Goal: Information Seeking & Learning: Learn about a topic

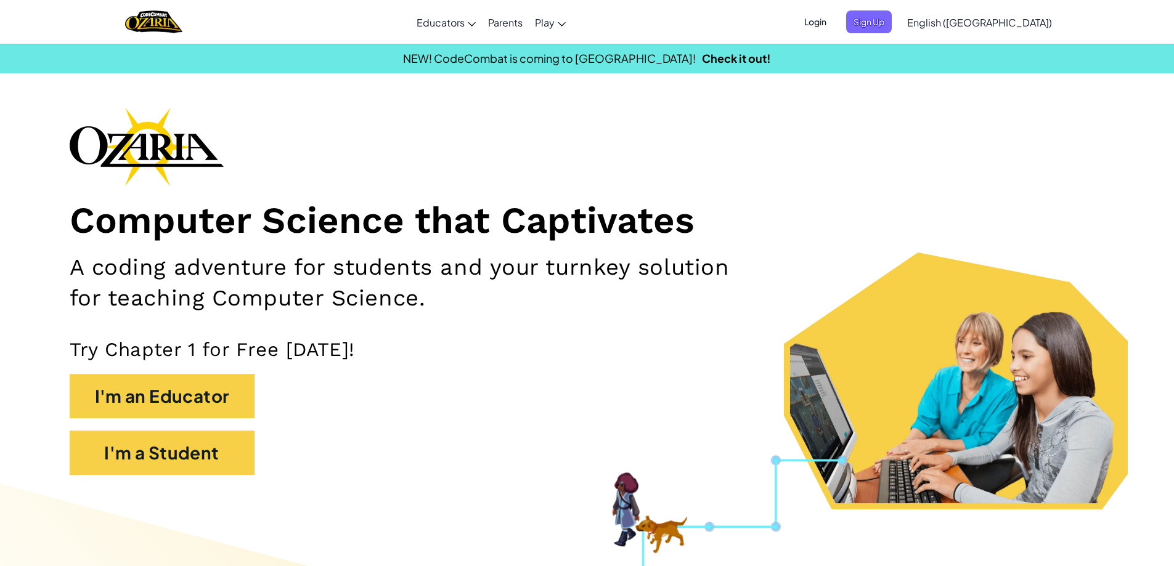
click at [834, 23] on span "Login" at bounding box center [815, 21] width 37 height 23
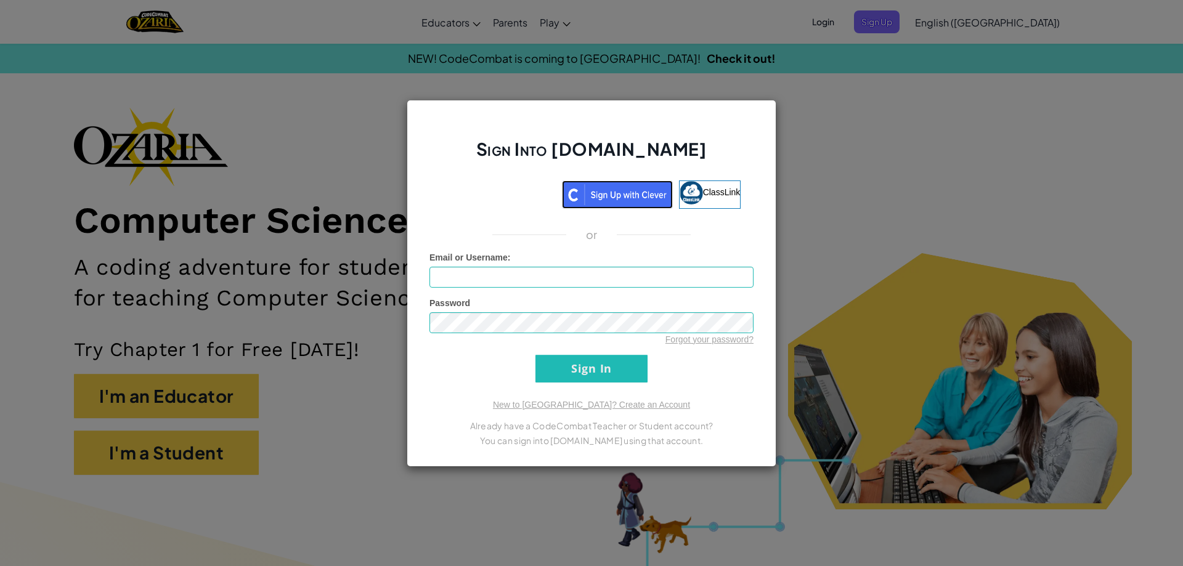
click at [646, 190] on img at bounding box center [617, 195] width 111 height 28
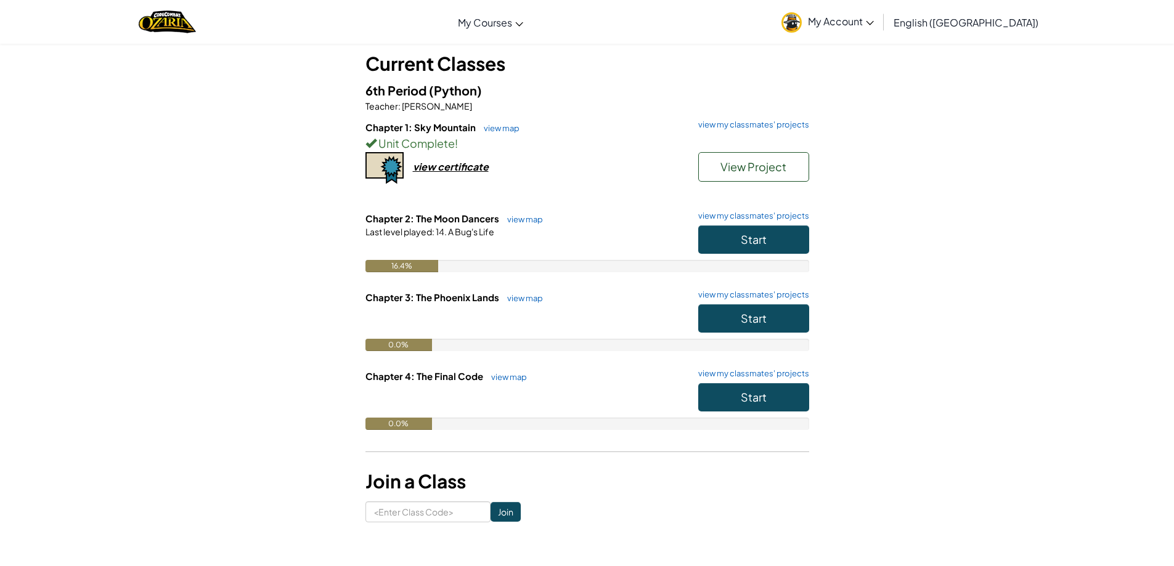
scroll to position [62, 0]
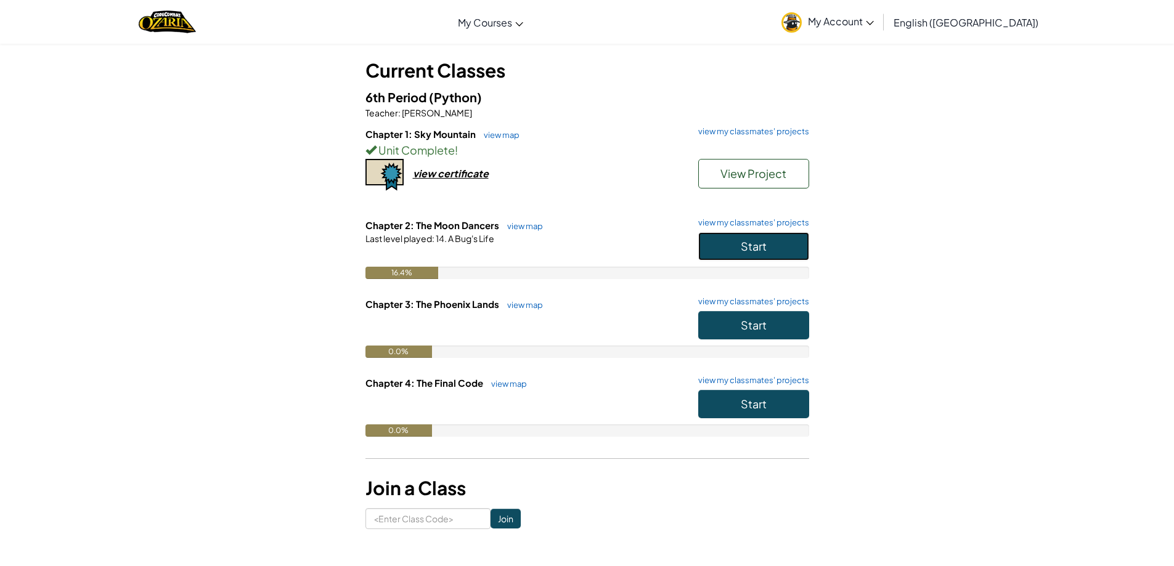
click at [754, 246] on span "Start" at bounding box center [754, 246] width 26 height 14
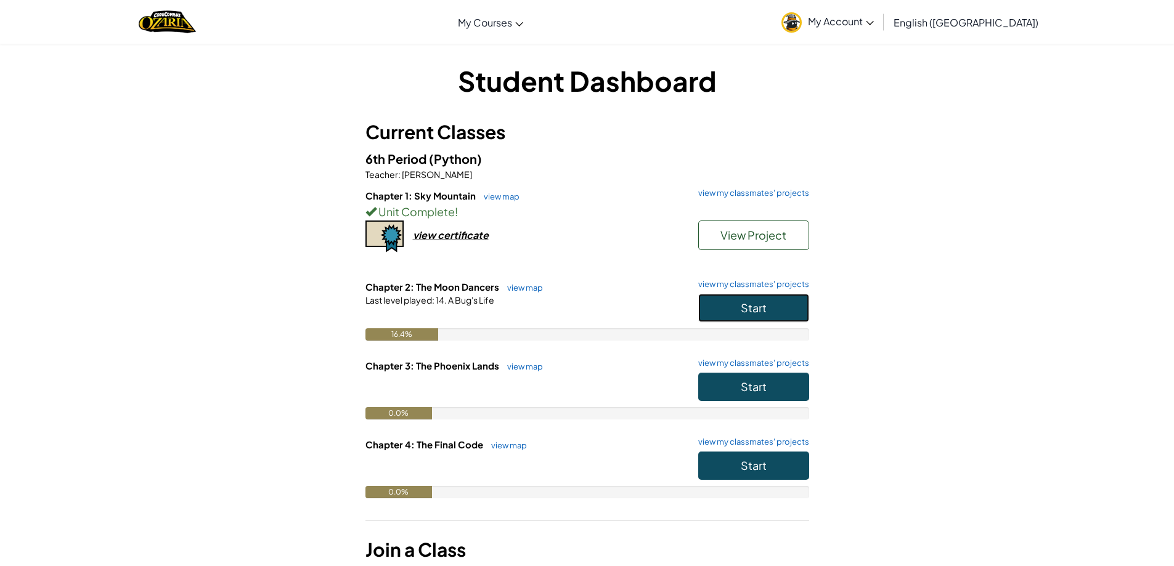
click at [712, 309] on button "Start" at bounding box center [753, 308] width 111 height 28
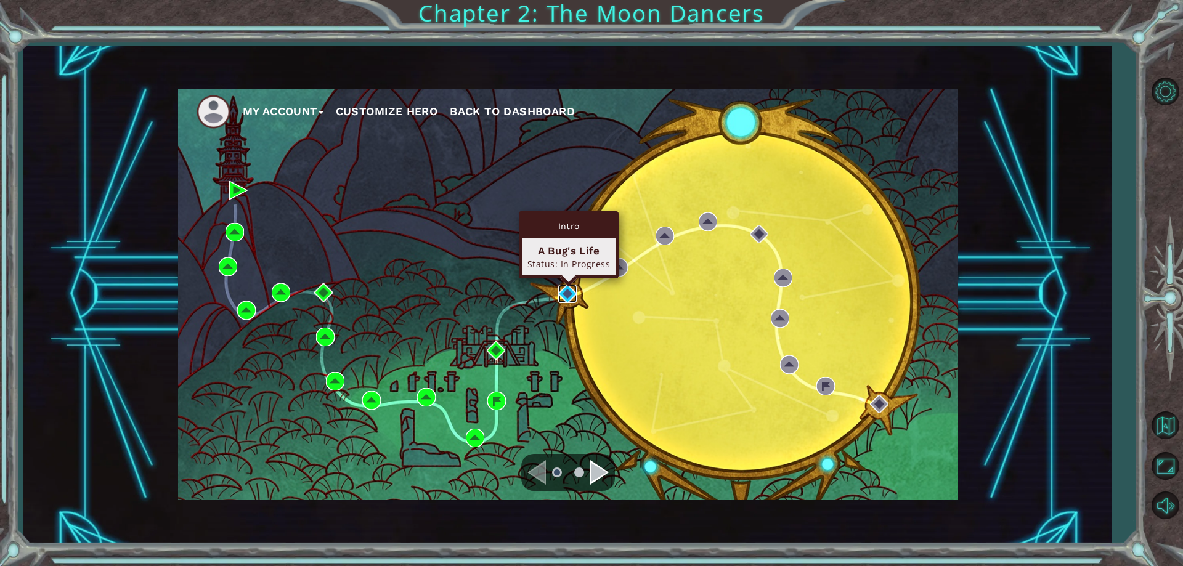
click at [562, 288] on img at bounding box center [567, 294] width 18 height 18
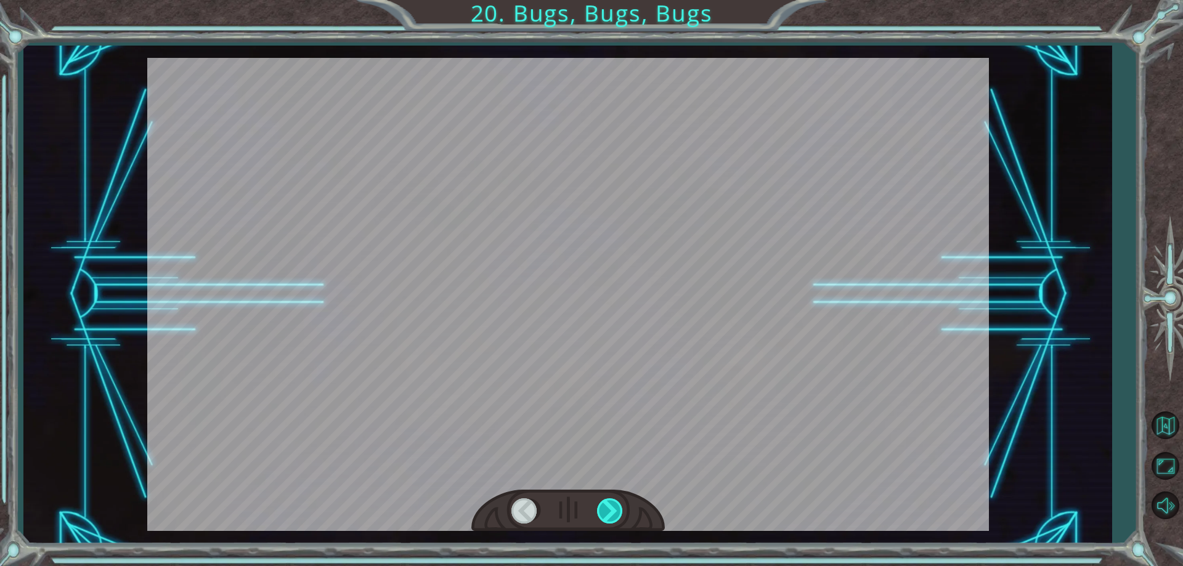
click at [601, 508] on div at bounding box center [611, 510] width 28 height 25
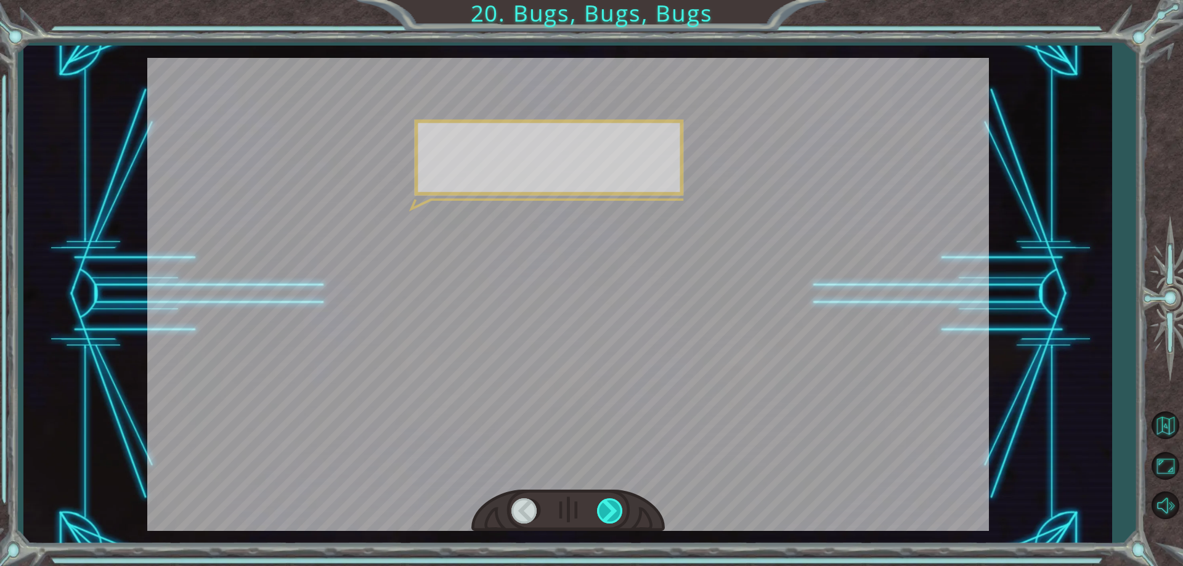
click at [601, 508] on div at bounding box center [611, 510] width 28 height 25
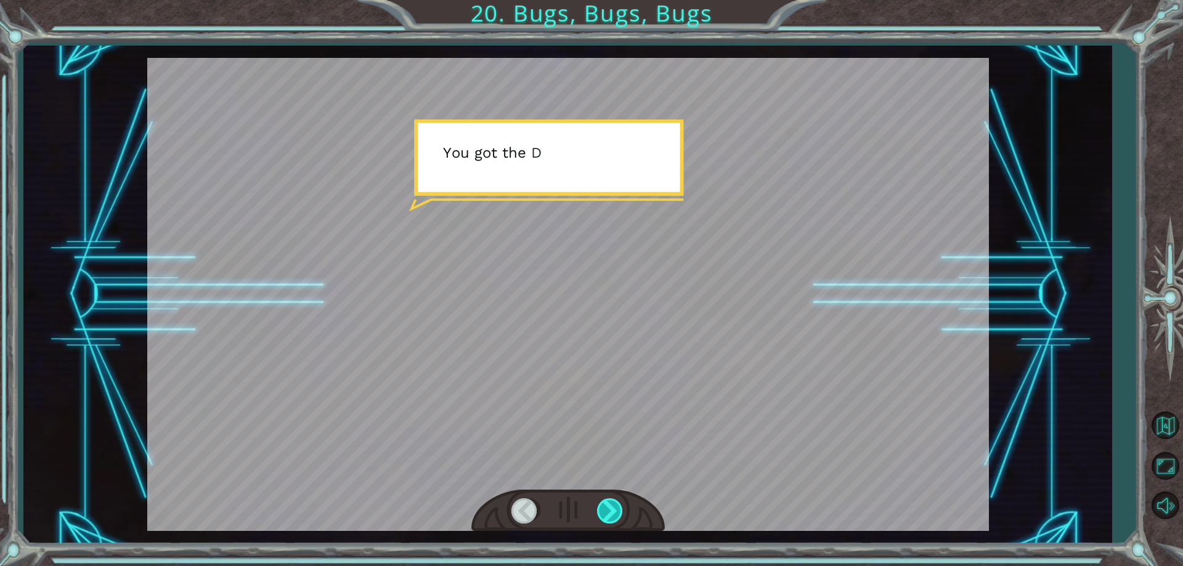
click at [601, 508] on div at bounding box center [611, 510] width 28 height 25
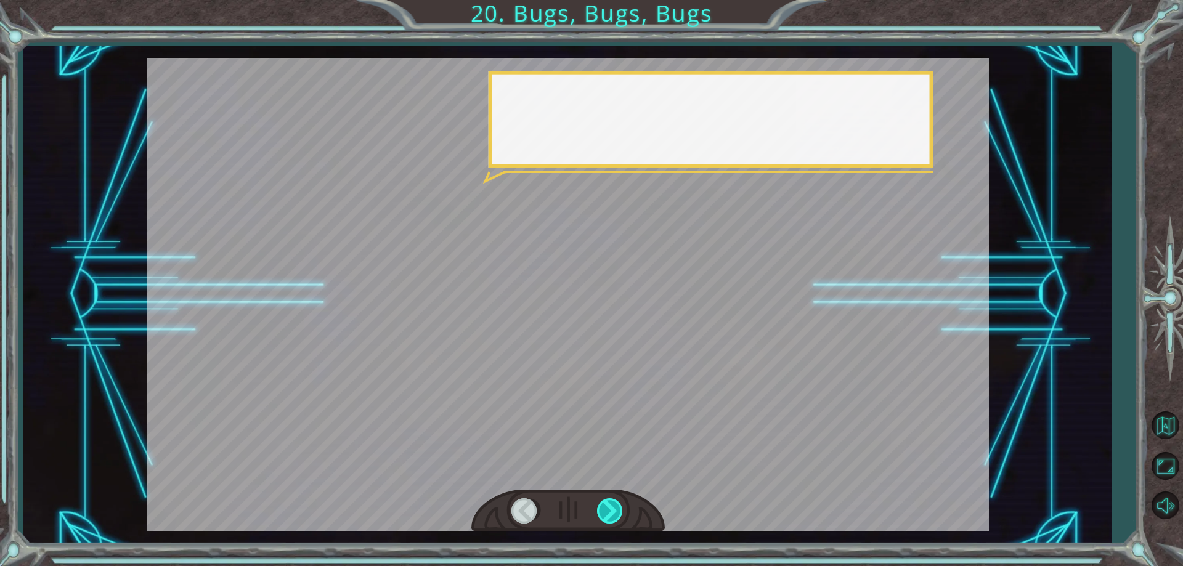
click at [601, 508] on div at bounding box center [611, 510] width 28 height 25
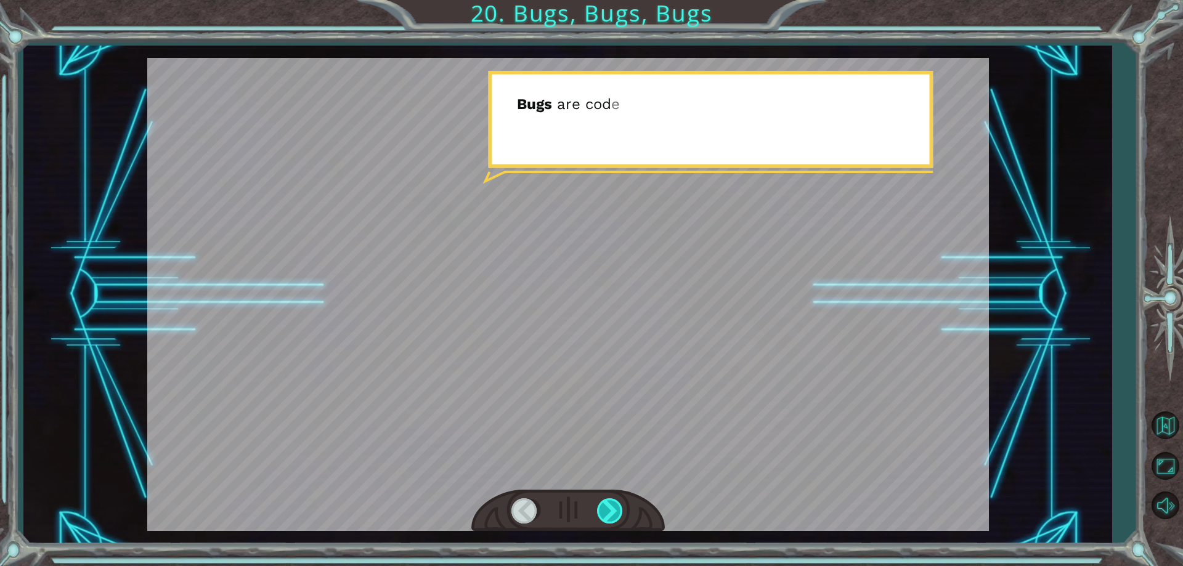
click at [601, 508] on div at bounding box center [611, 510] width 28 height 25
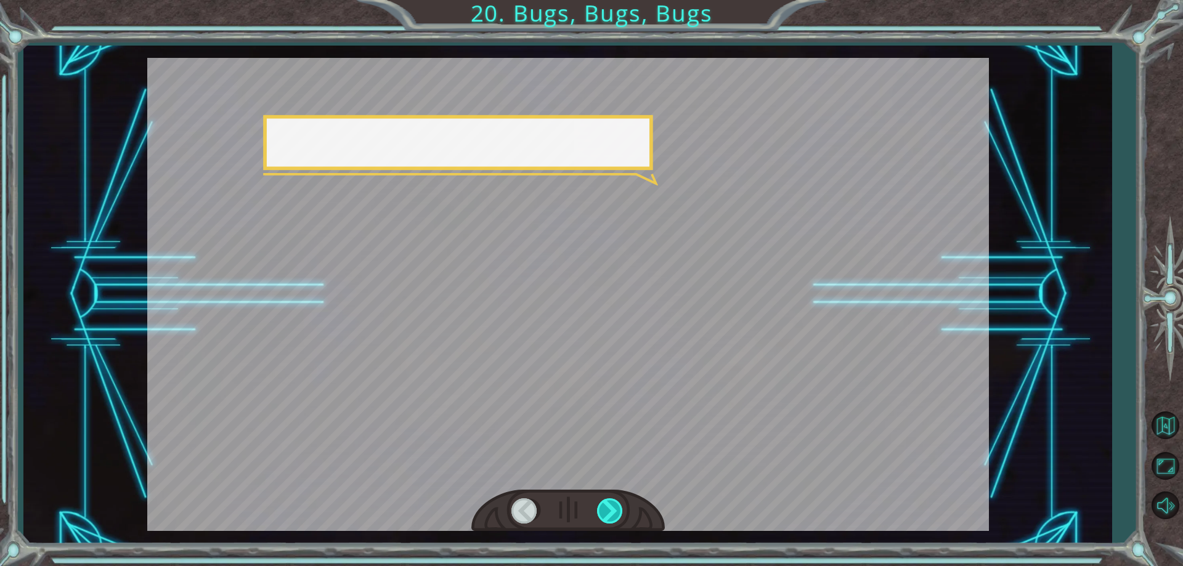
click at [601, 508] on div at bounding box center [611, 510] width 28 height 25
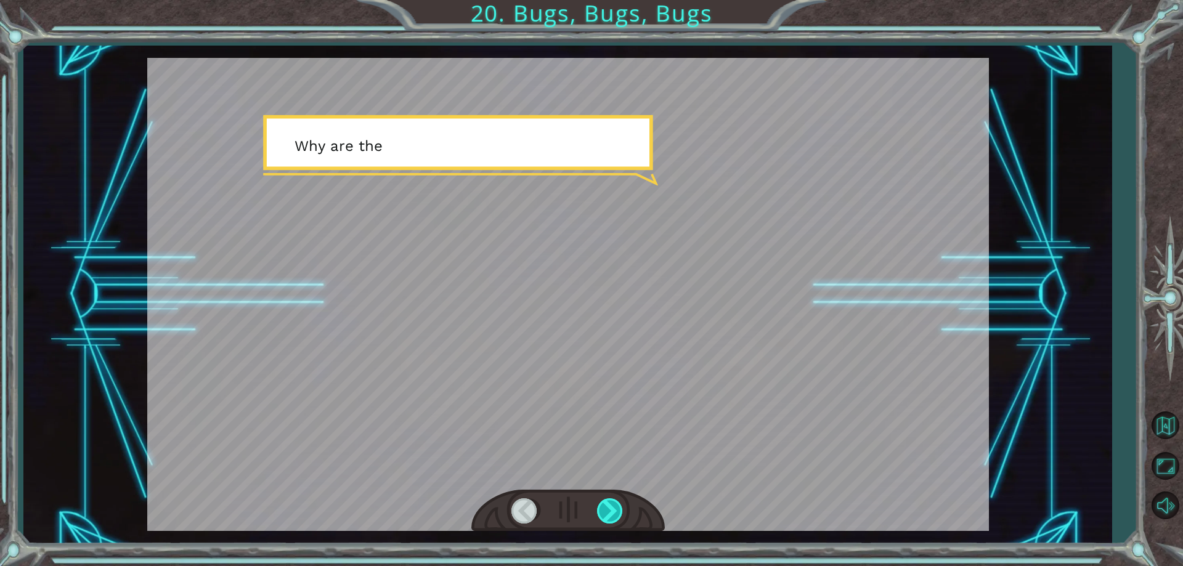
click at [605, 506] on div at bounding box center [611, 510] width 28 height 25
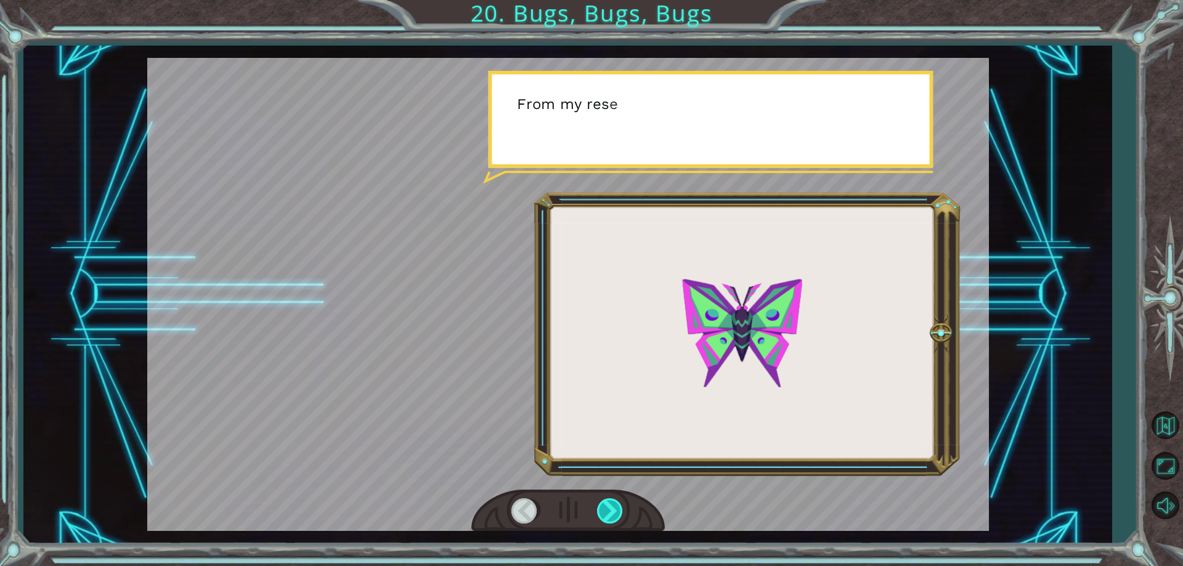
click at [605, 506] on div at bounding box center [611, 510] width 28 height 25
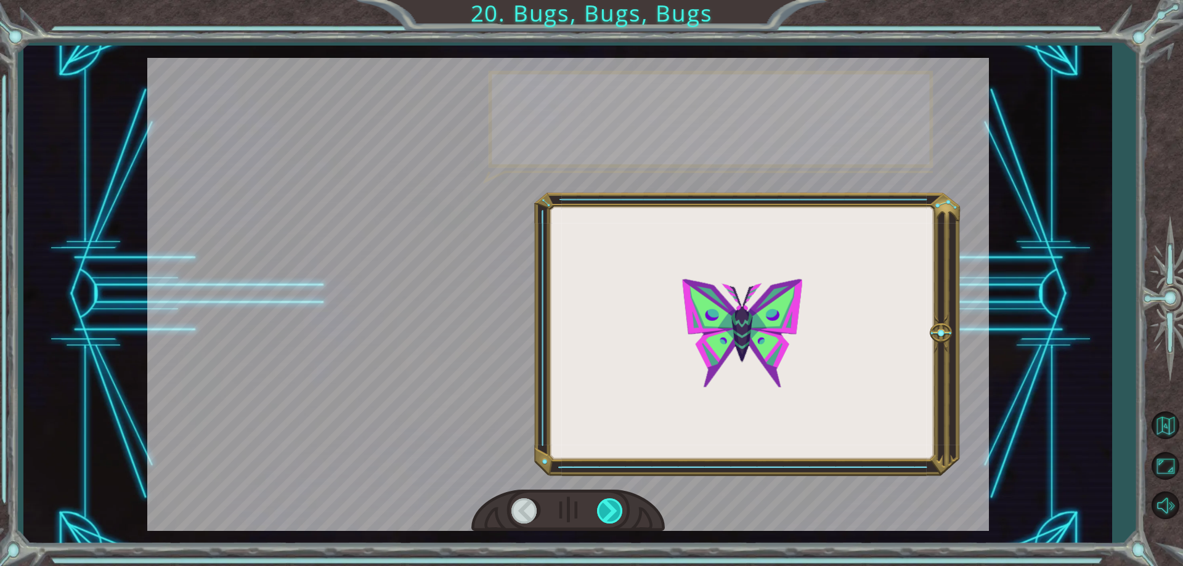
click at [605, 506] on div at bounding box center [611, 510] width 28 height 25
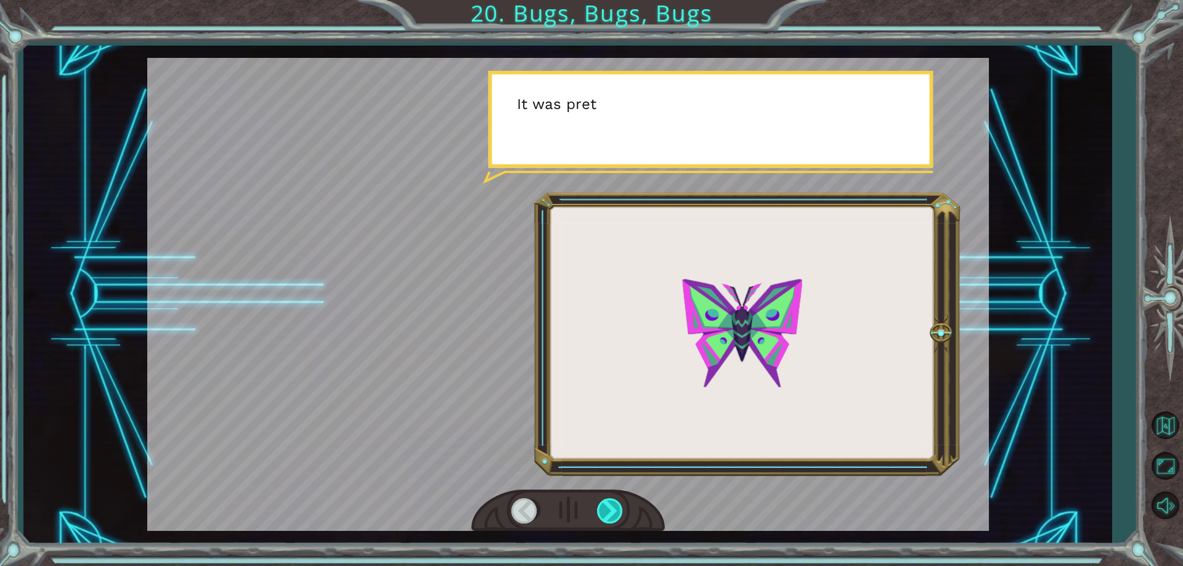
click at [605, 506] on div at bounding box center [611, 510] width 28 height 25
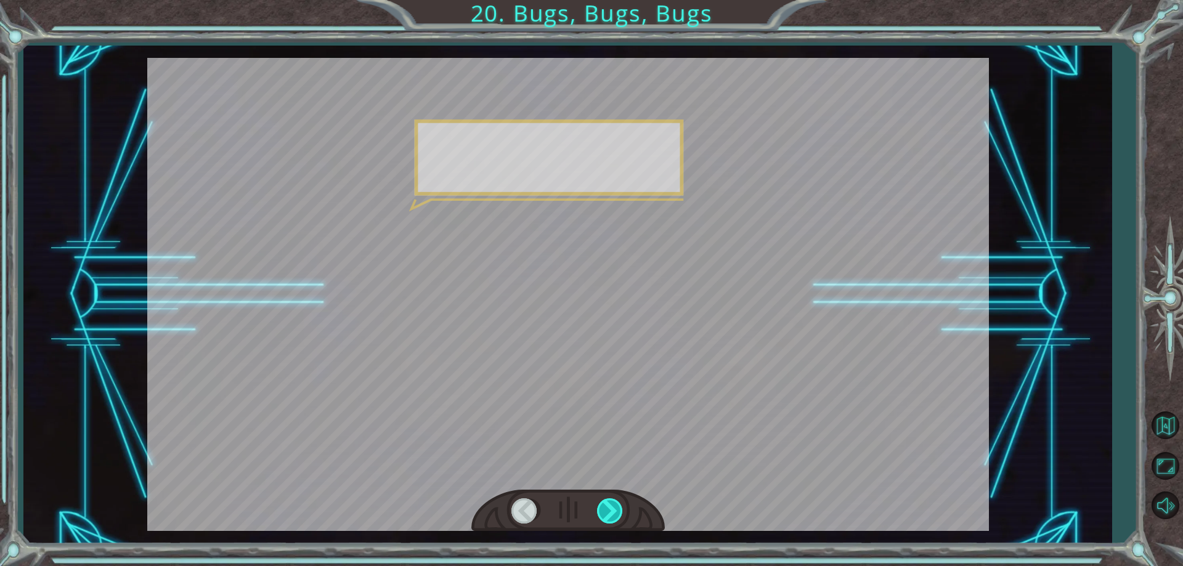
click at [605, 506] on div at bounding box center [611, 510] width 28 height 25
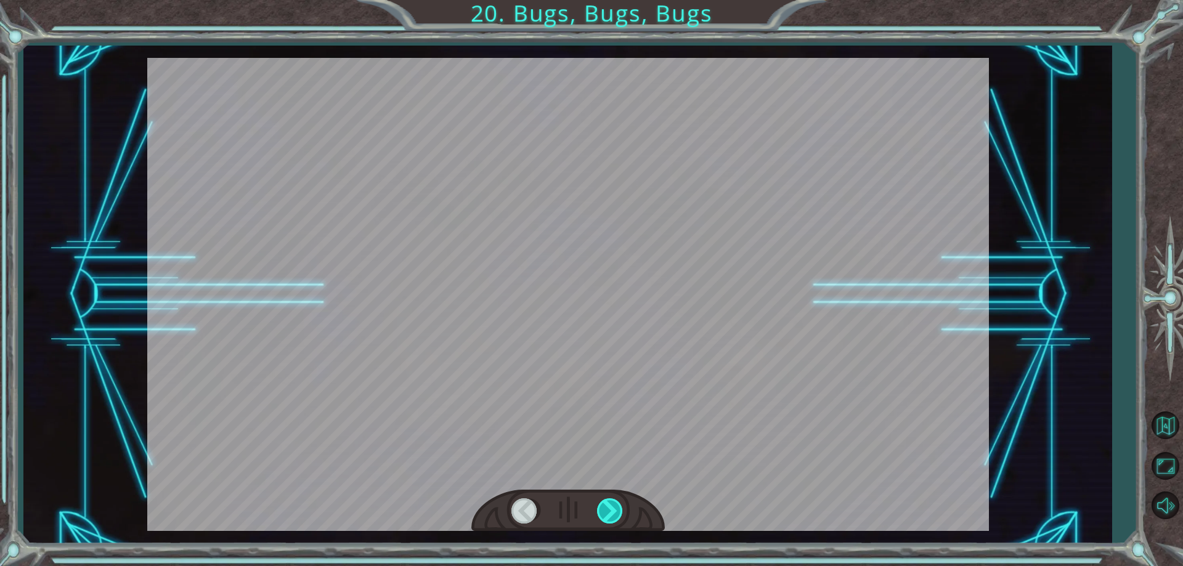
click at [605, 506] on div at bounding box center [611, 510] width 28 height 25
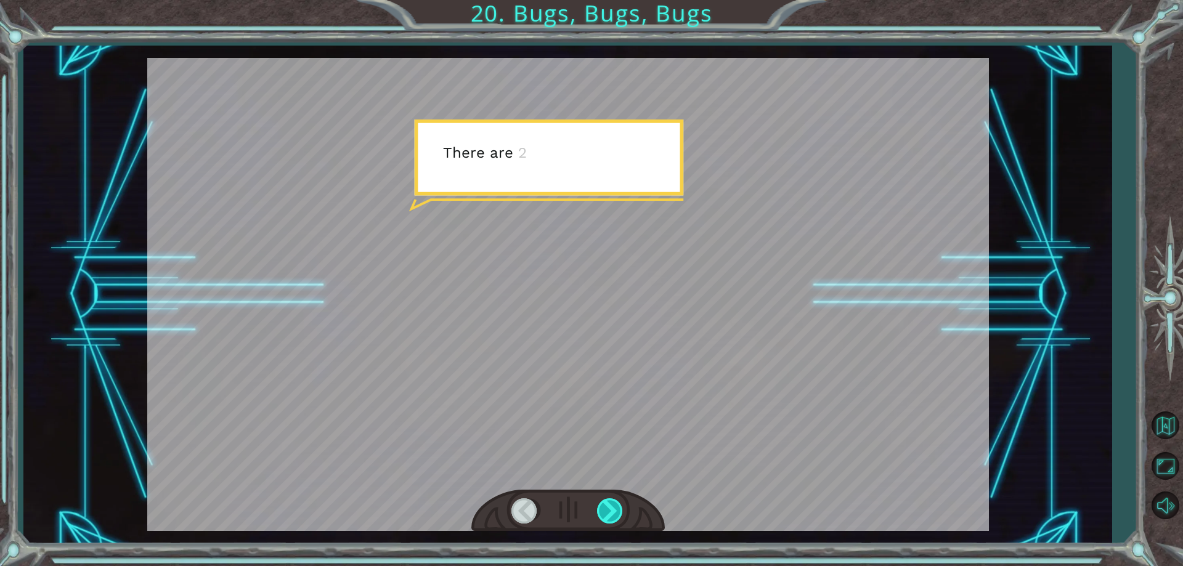
click at [605, 506] on div at bounding box center [611, 510] width 28 height 25
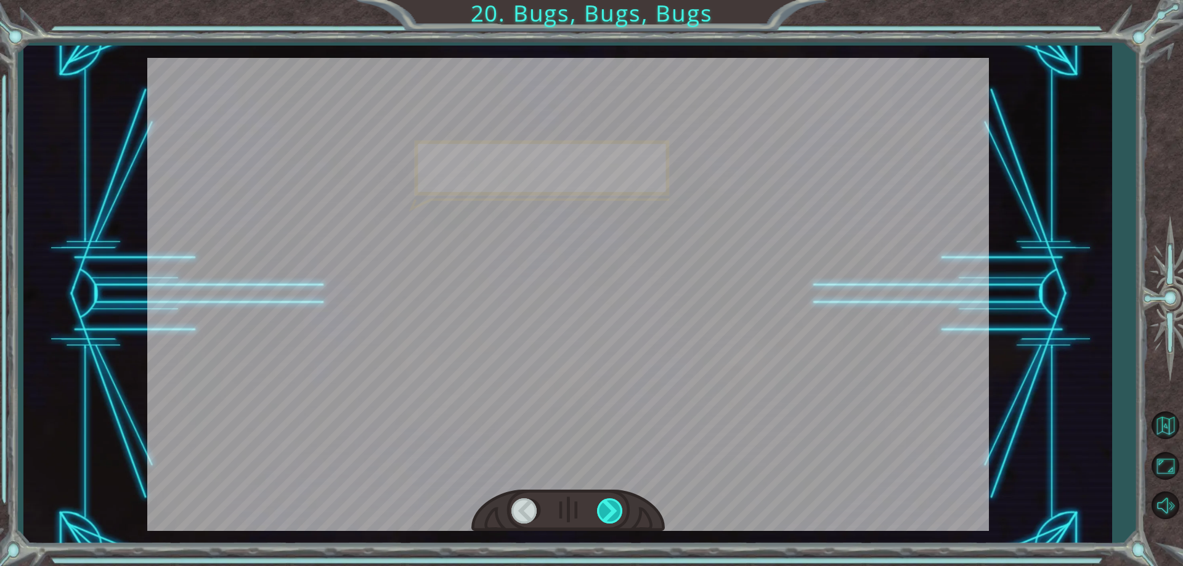
click at [605, 506] on div at bounding box center [611, 510] width 28 height 25
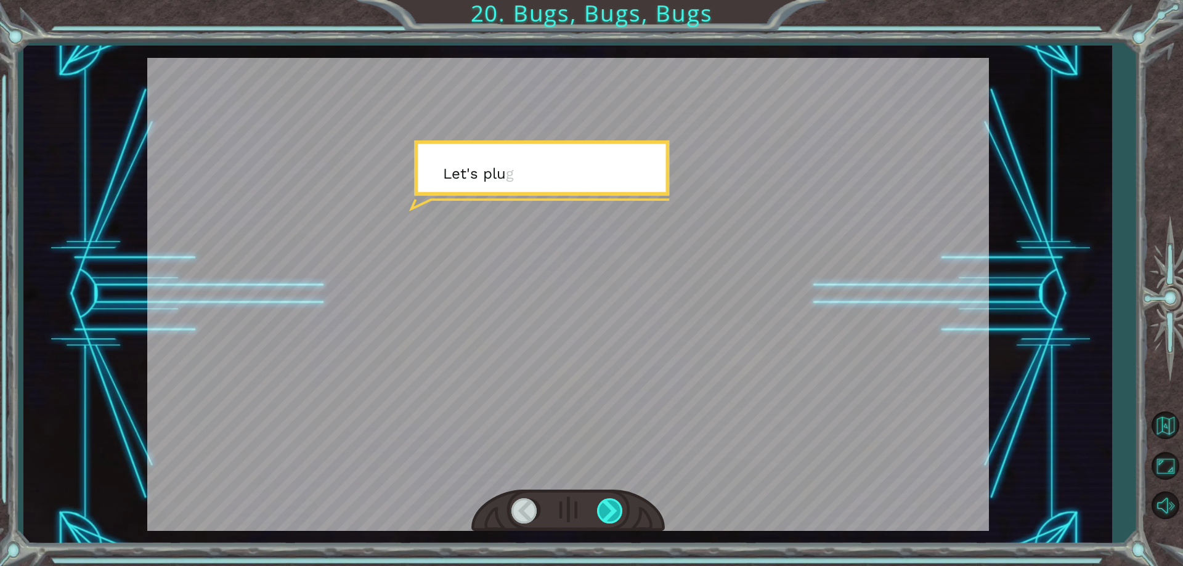
click at [605, 506] on div at bounding box center [611, 510] width 28 height 25
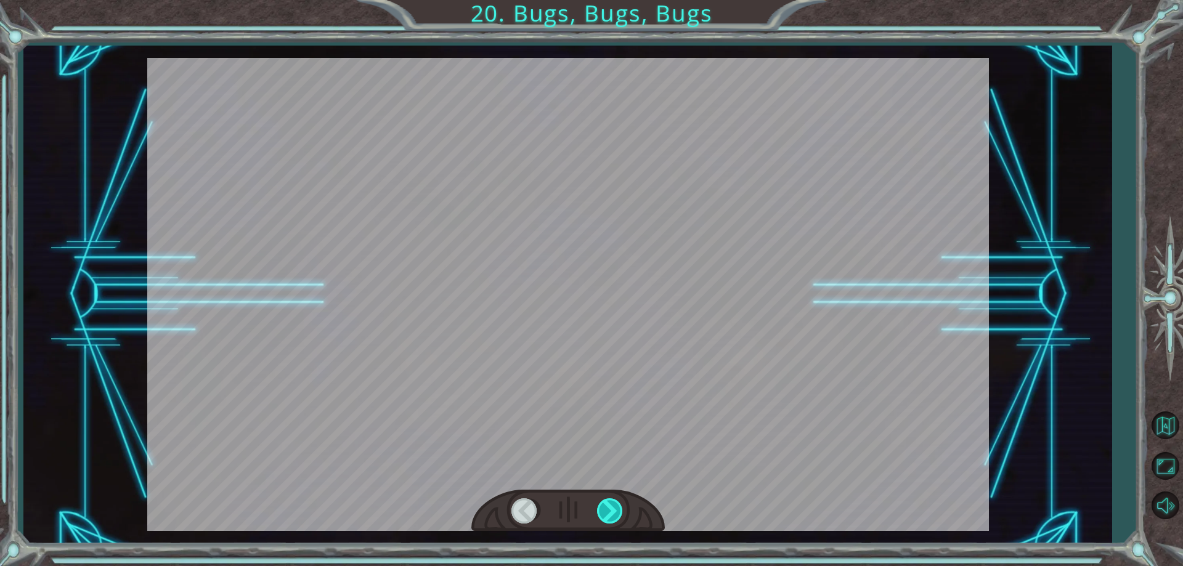
click at [605, 506] on div at bounding box center [611, 510] width 28 height 25
click at [606, 0] on div "Y o u g o t t h e D e b u g g e r ! N o t b a d . S o l e t ’ s t a l k b u g s…" at bounding box center [591, 0] width 1183 height 0
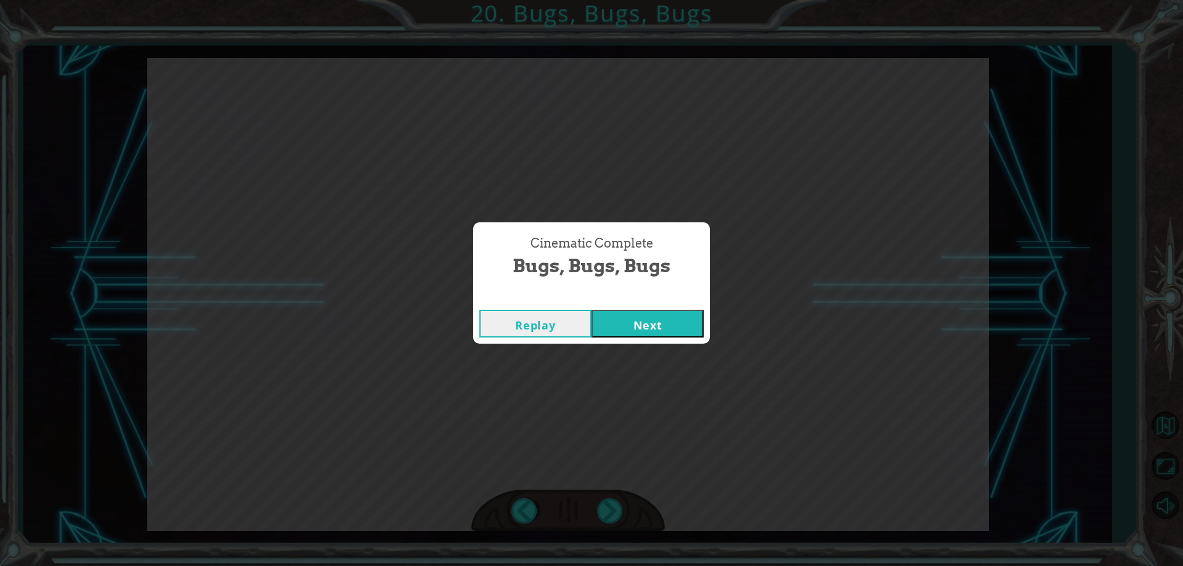
click at [657, 319] on button "Next" at bounding box center [647, 324] width 112 height 28
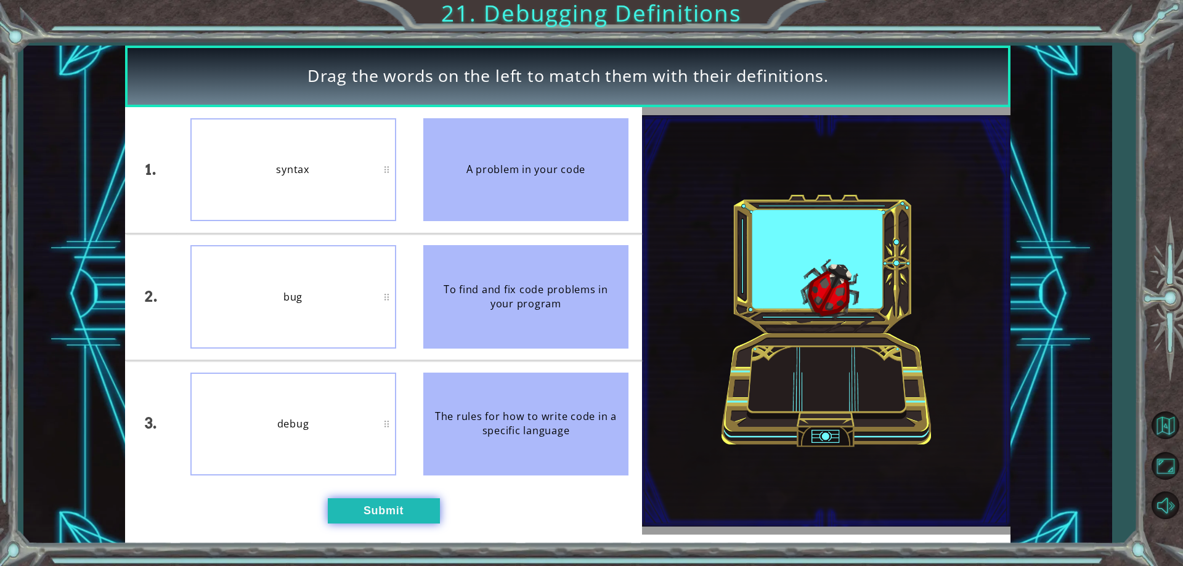
click at [381, 501] on button "Submit" at bounding box center [384, 510] width 112 height 25
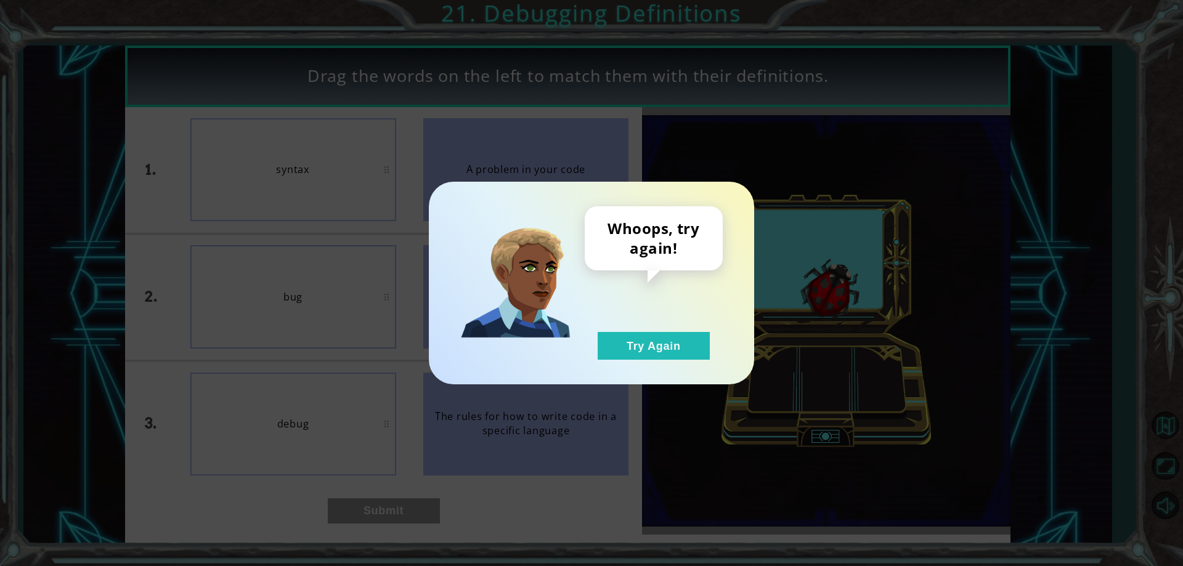
click at [628, 329] on div "Whoops, try again! Try Again" at bounding box center [654, 282] width 138 height 153
click at [628, 349] on button "Try Again" at bounding box center [654, 346] width 112 height 28
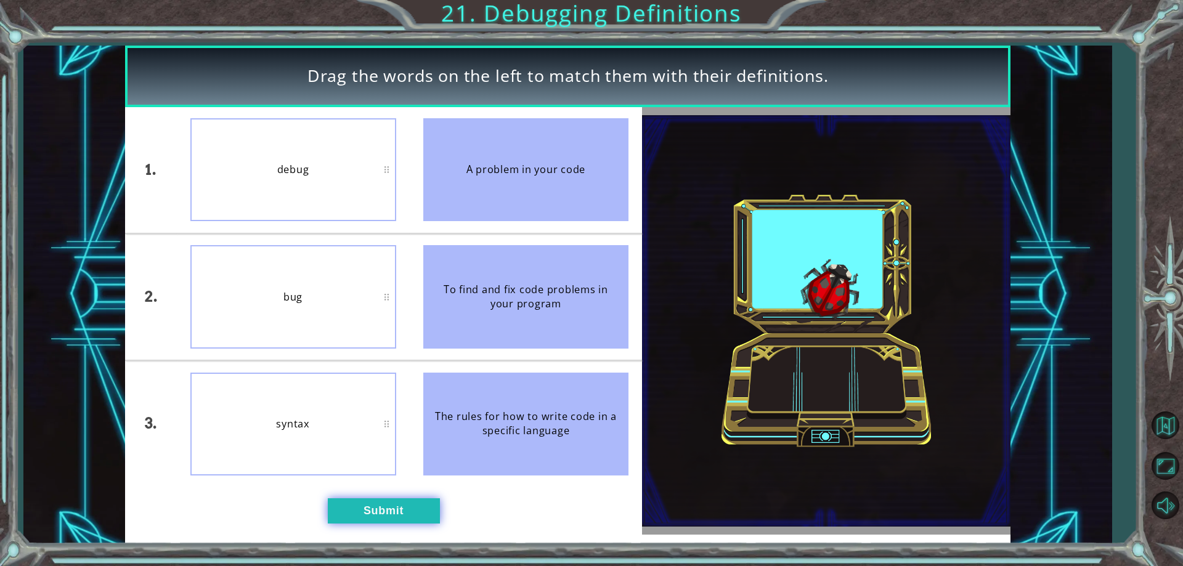
click at [413, 518] on button "Submit" at bounding box center [384, 510] width 112 height 25
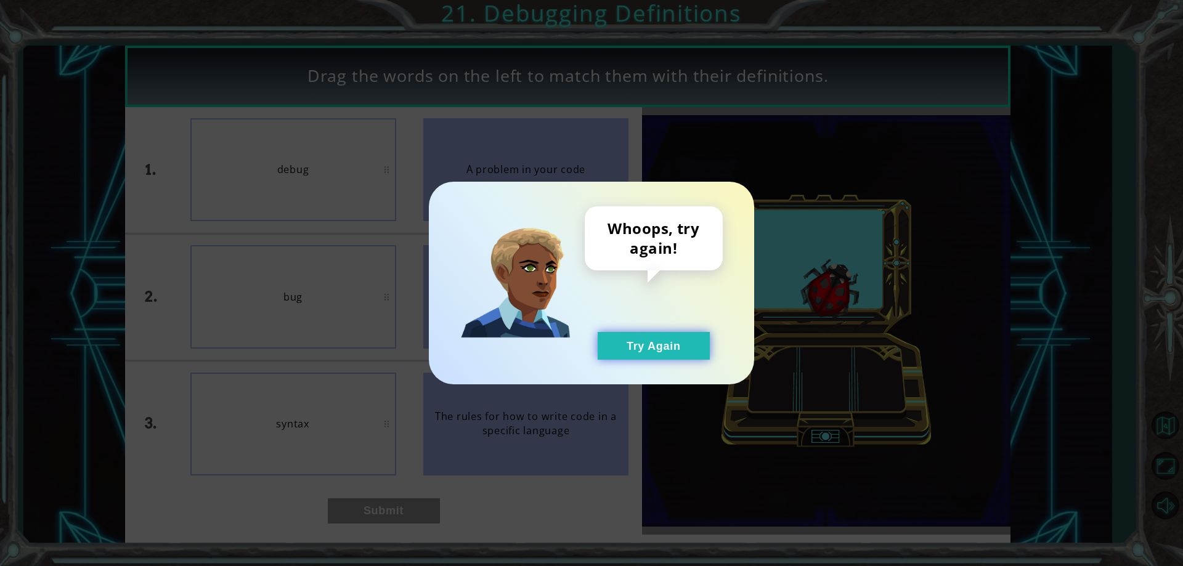
click at [632, 334] on button "Try Again" at bounding box center [654, 346] width 112 height 28
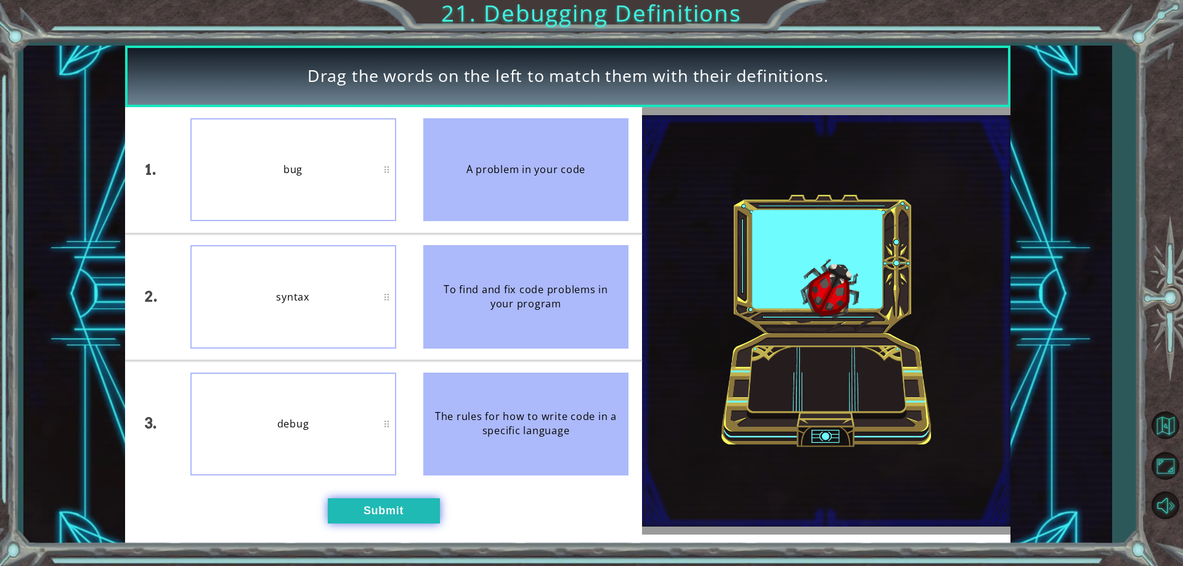
click at [368, 500] on button "Submit" at bounding box center [384, 510] width 112 height 25
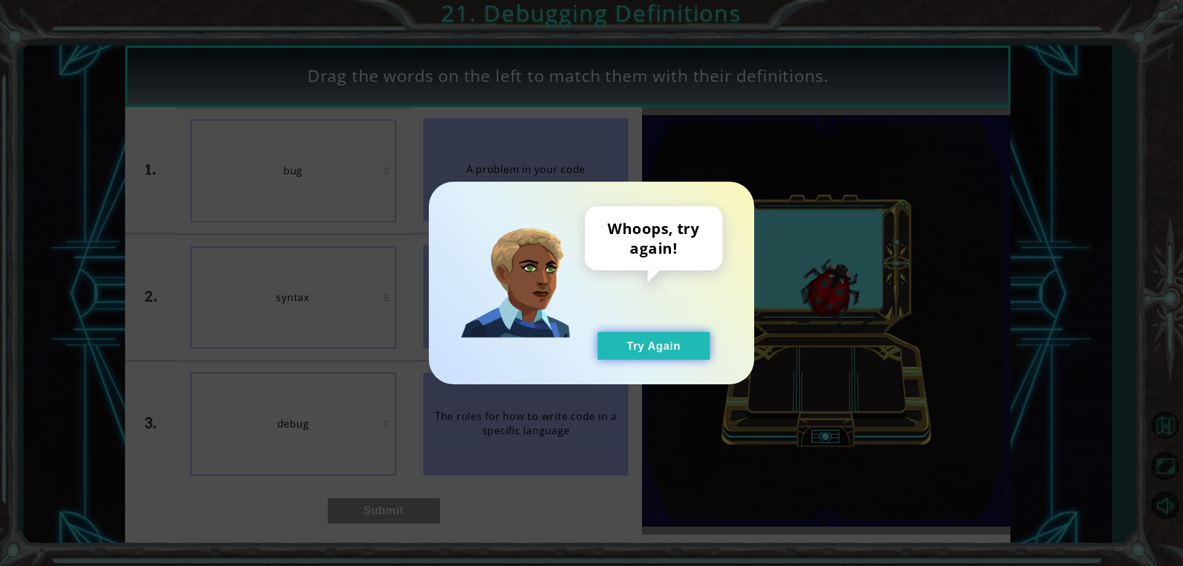
click at [624, 341] on button "Try Again" at bounding box center [654, 346] width 112 height 28
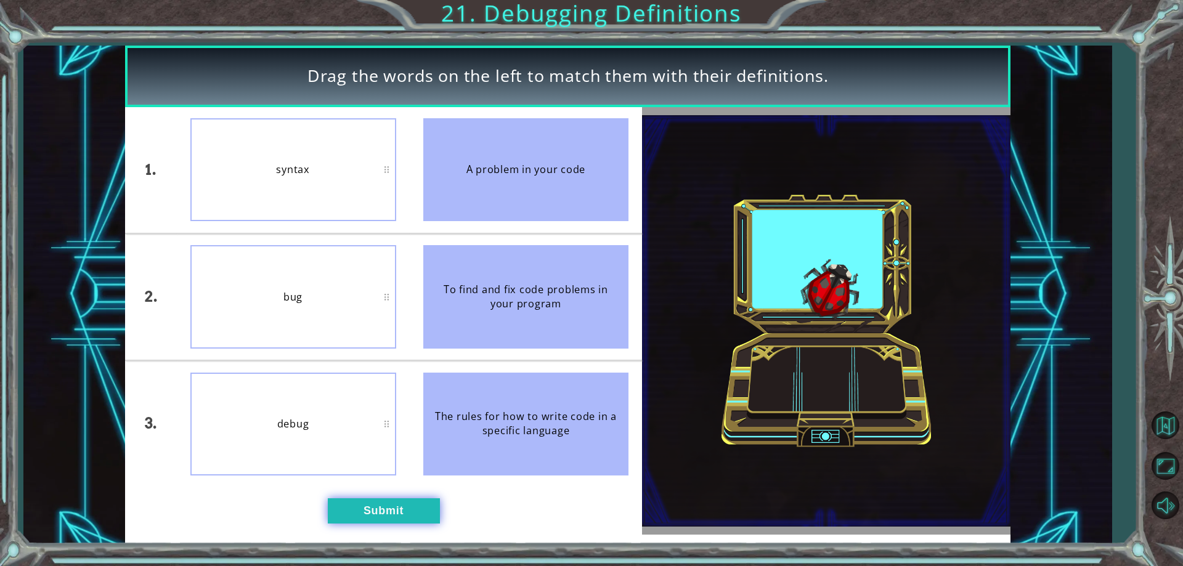
click at [410, 513] on button "Submit" at bounding box center [384, 510] width 112 height 25
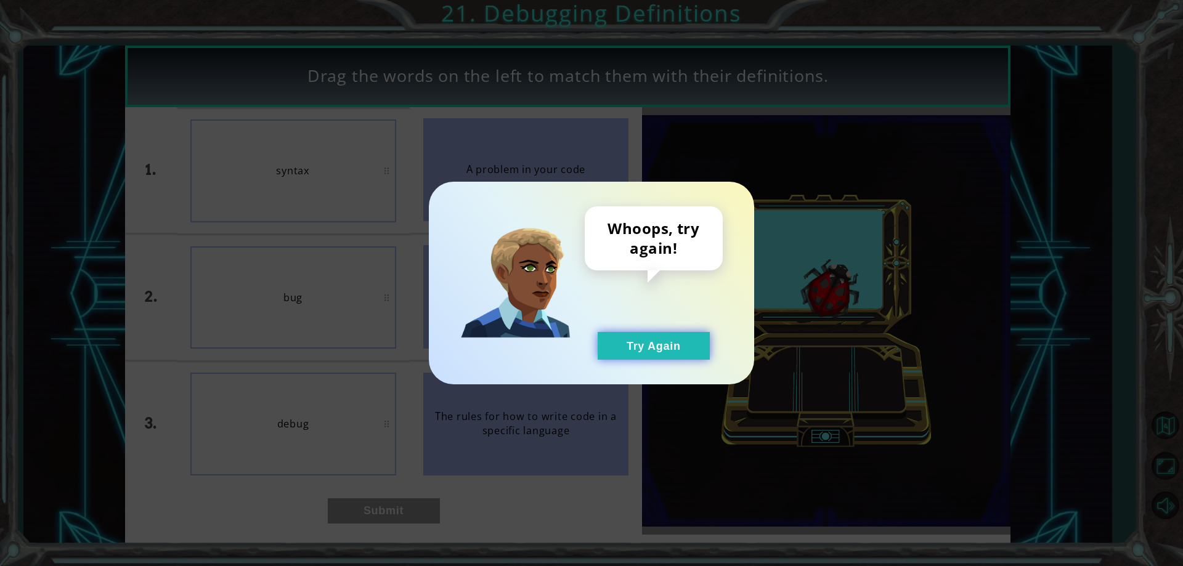
drag, startPoint x: 667, startPoint y: 333, endPoint x: 657, endPoint y: 343, distance: 14.0
click at [663, 339] on div "Whoops, try again! Try Again" at bounding box center [654, 282] width 138 height 153
click at [657, 343] on button "Try Again" at bounding box center [654, 346] width 112 height 28
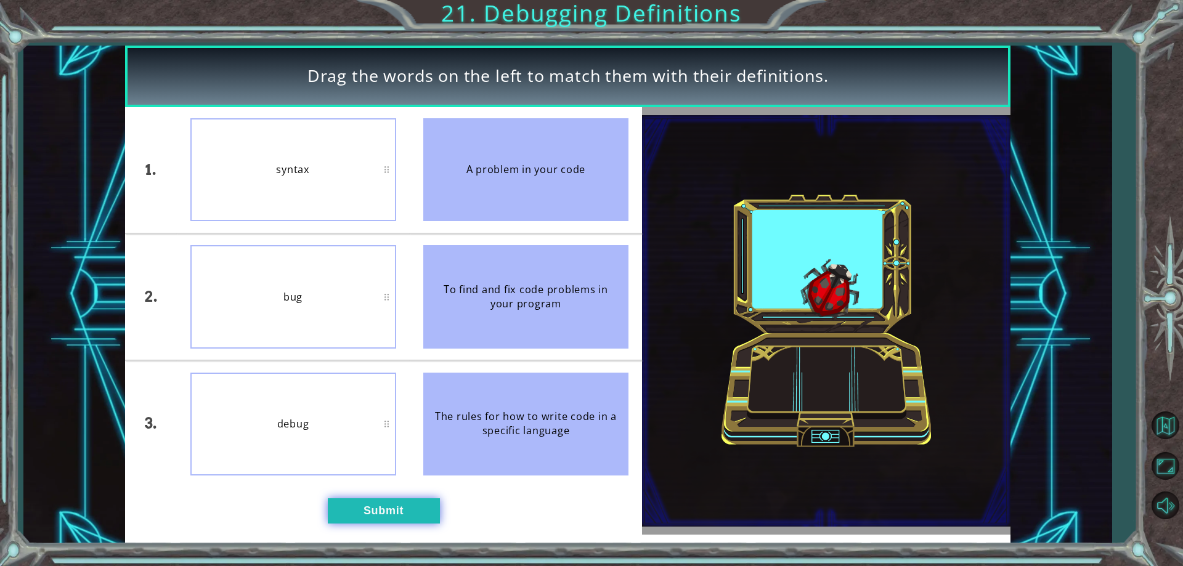
click at [359, 506] on button "Submit" at bounding box center [384, 510] width 112 height 25
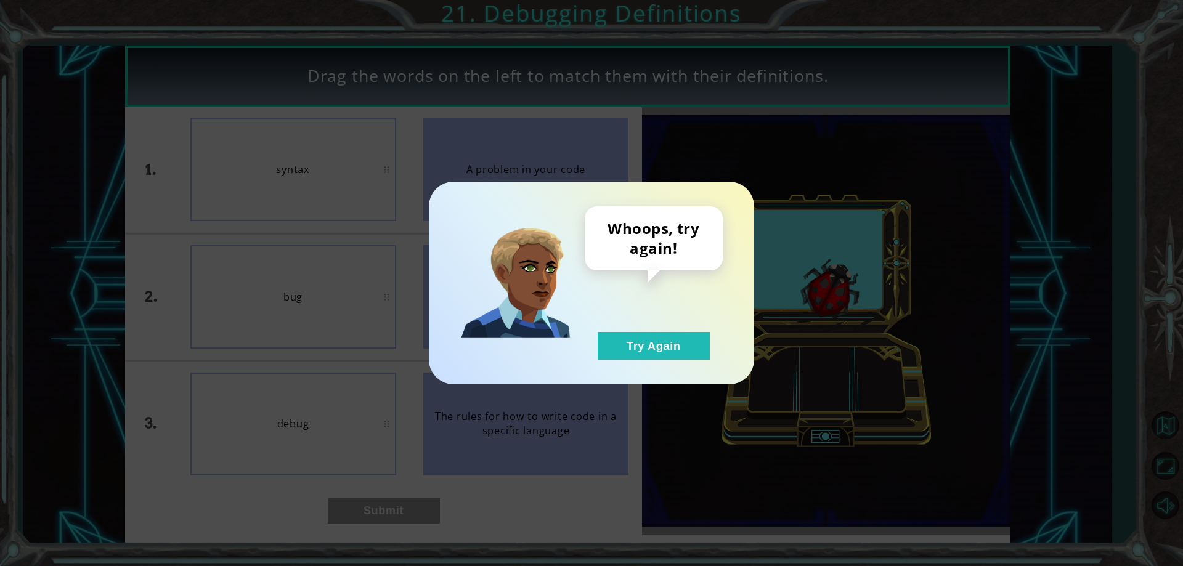
click at [652, 331] on div "Whoops, try again! Try Again" at bounding box center [654, 282] width 138 height 153
click at [647, 351] on button "Try Again" at bounding box center [654, 346] width 112 height 28
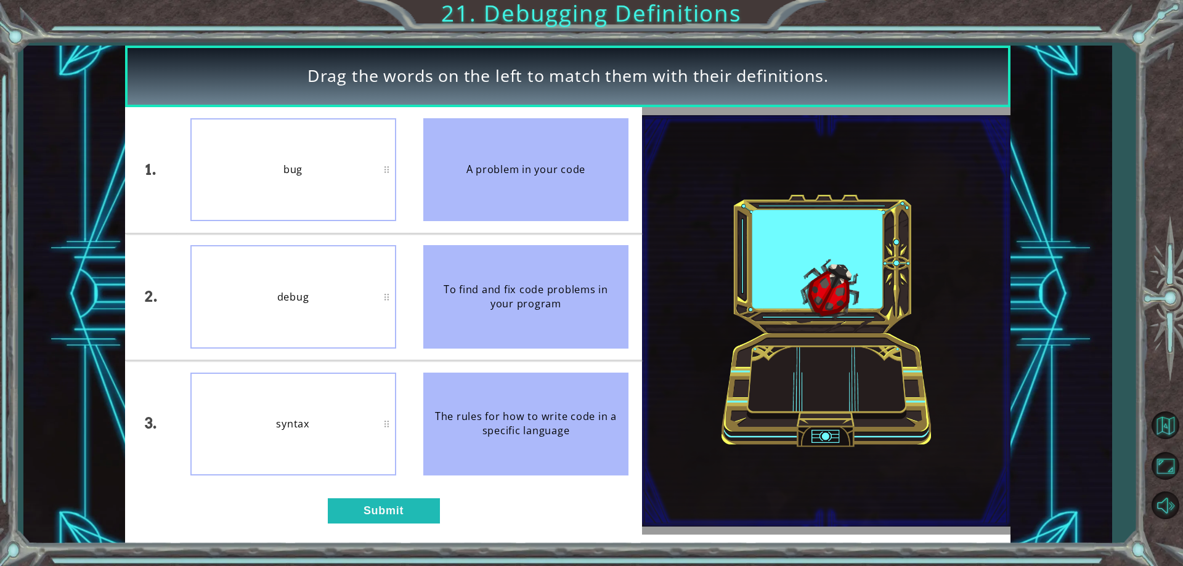
click at [378, 492] on div "1. 2. 3. bug debug syntax A problem in your code To find and fix code problems …" at bounding box center [384, 321] width 518 height 428
click at [375, 513] on button "Submit" at bounding box center [384, 510] width 112 height 25
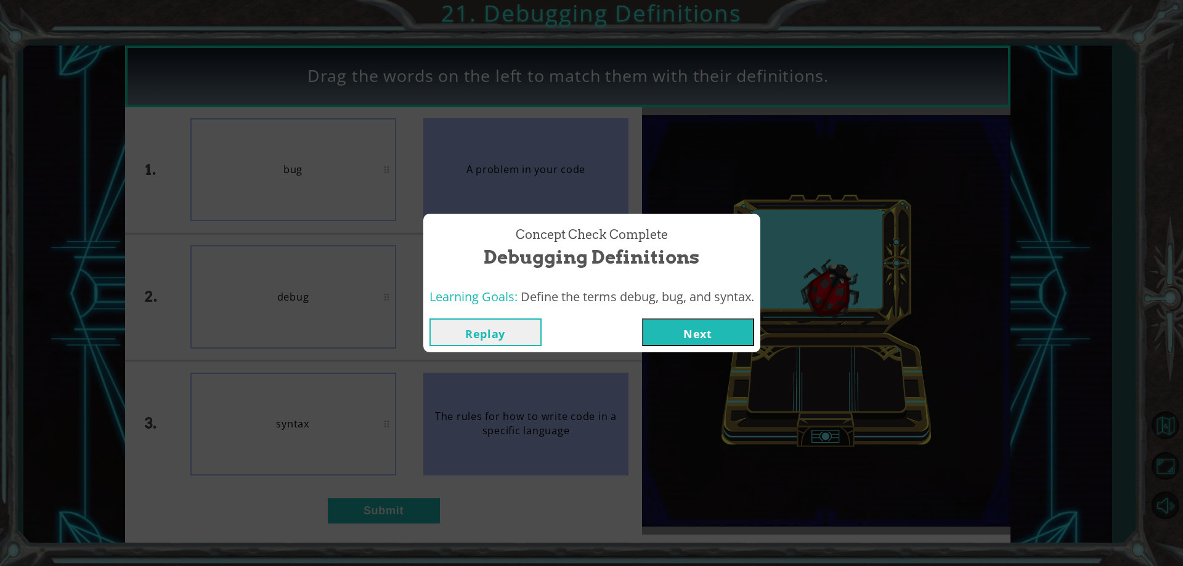
click at [672, 325] on button "Next" at bounding box center [698, 333] width 112 height 28
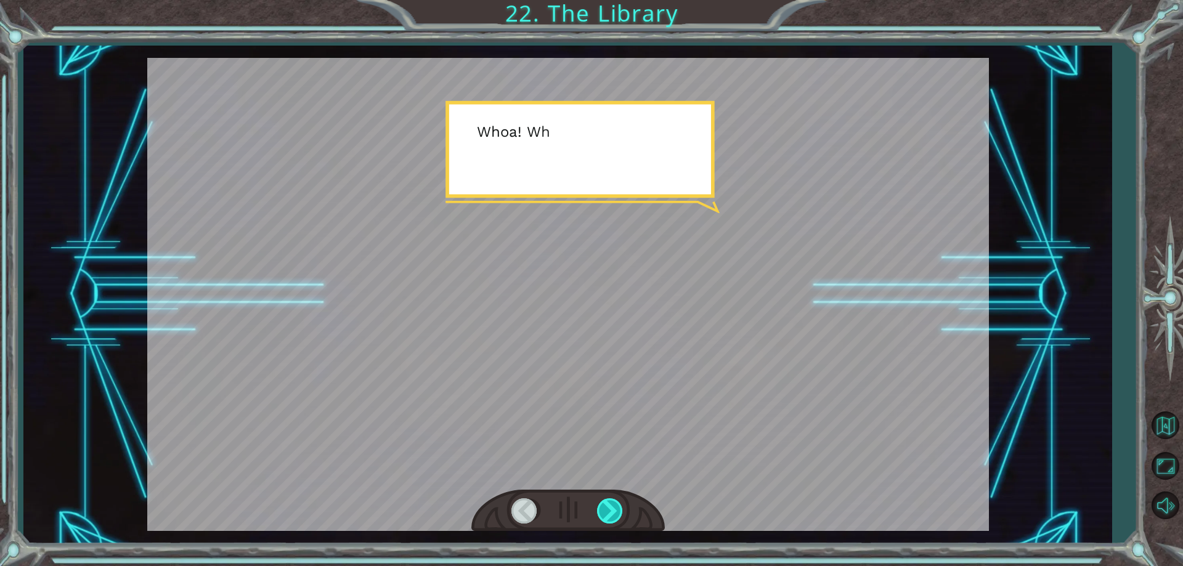
click at [620, 505] on div at bounding box center [611, 510] width 28 height 25
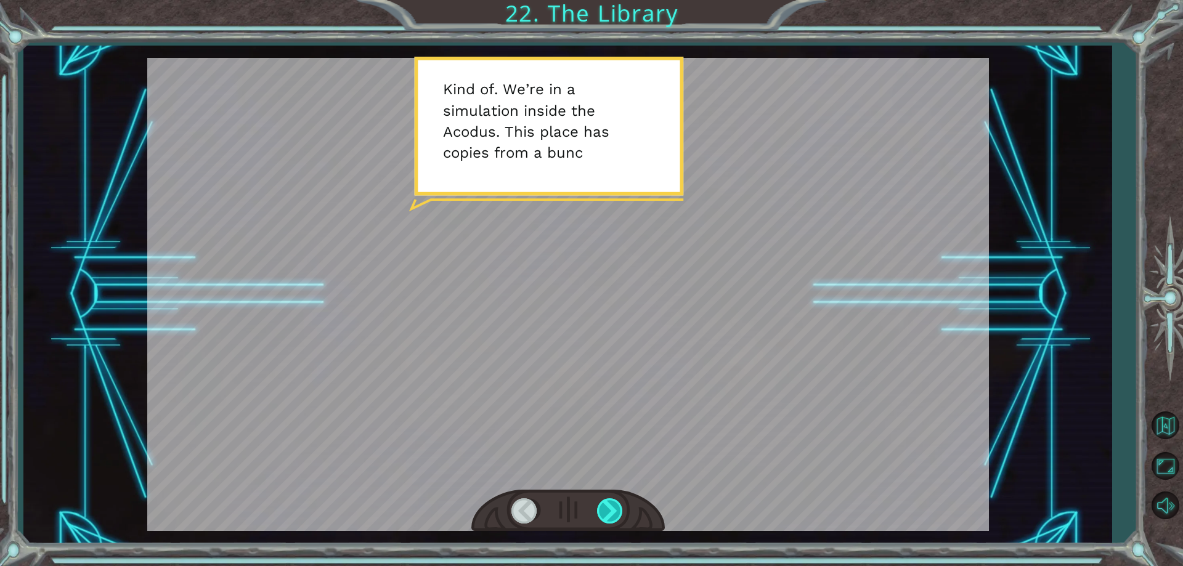
click at [620, 505] on div at bounding box center [611, 510] width 28 height 25
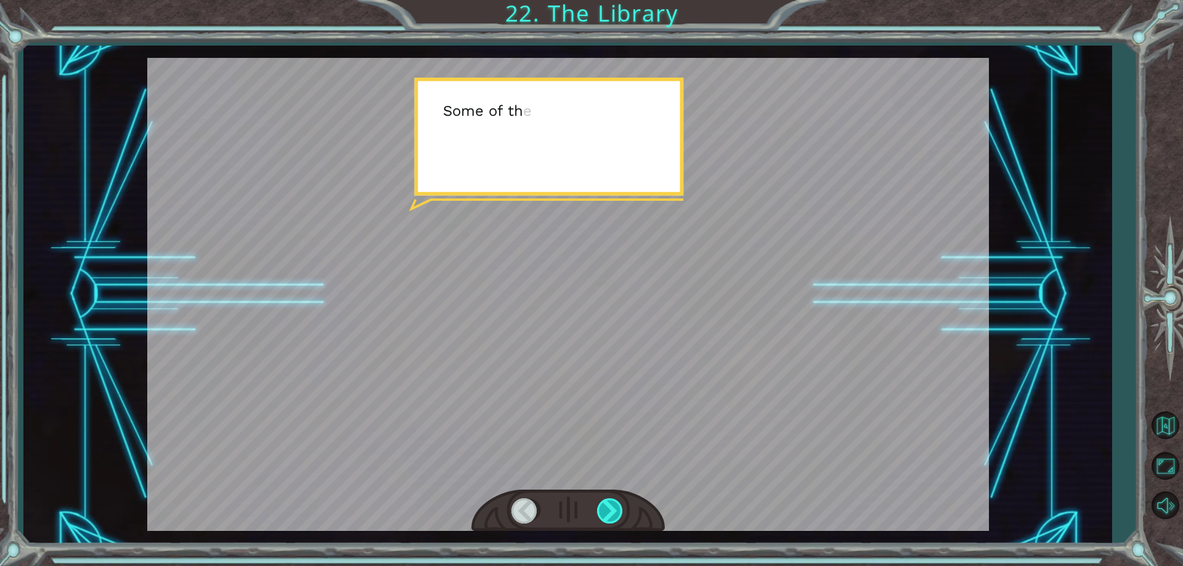
click at [620, 505] on div at bounding box center [611, 510] width 28 height 25
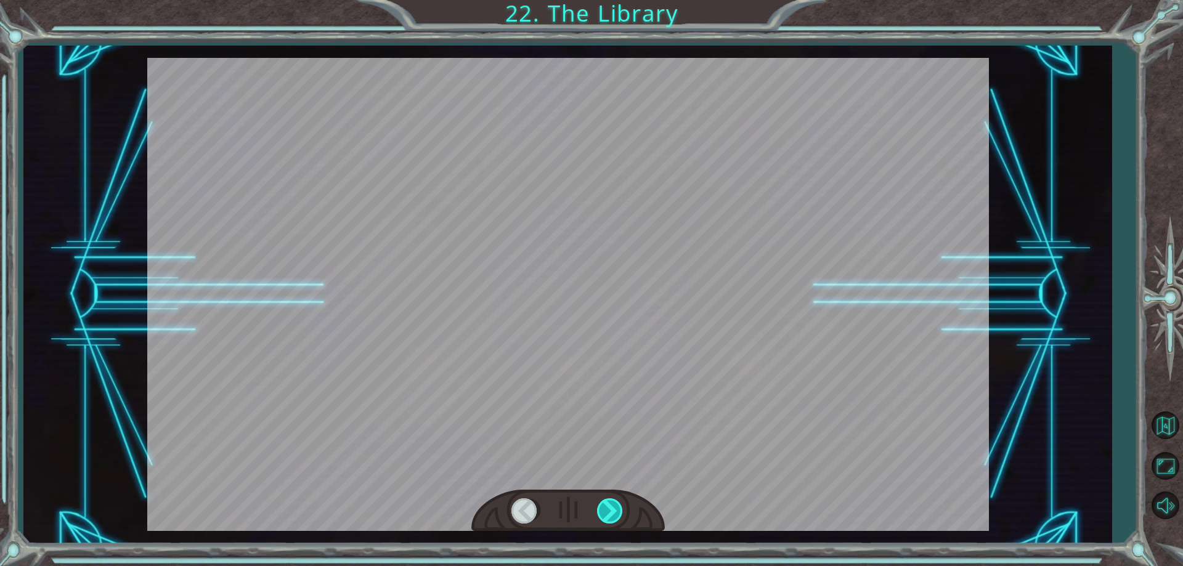
click at [620, 505] on div at bounding box center [611, 510] width 28 height 25
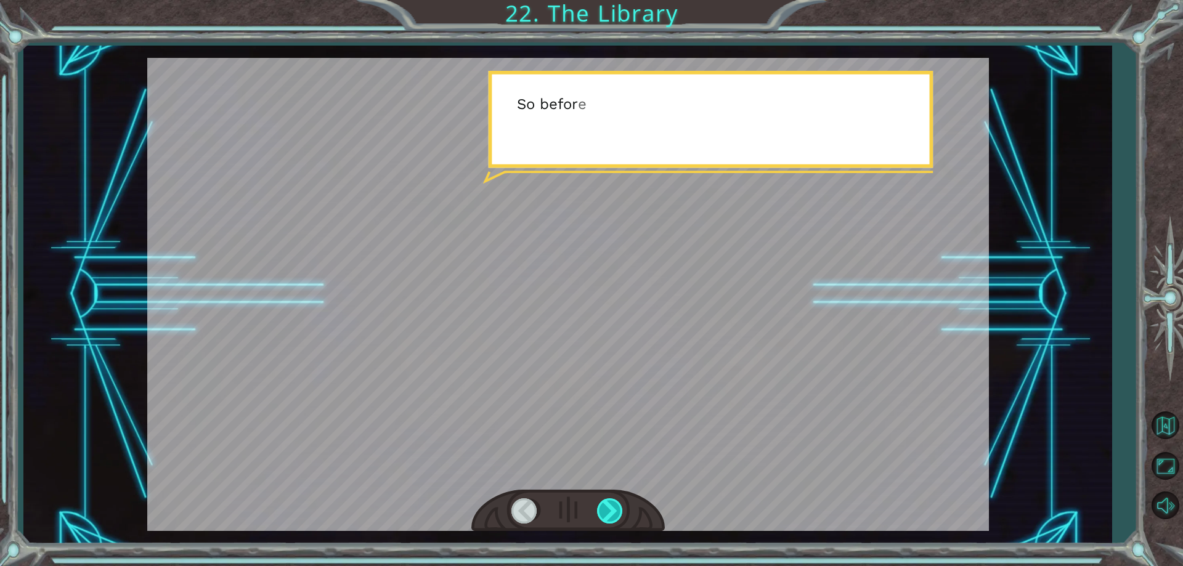
click at [620, 505] on div at bounding box center [611, 510] width 28 height 25
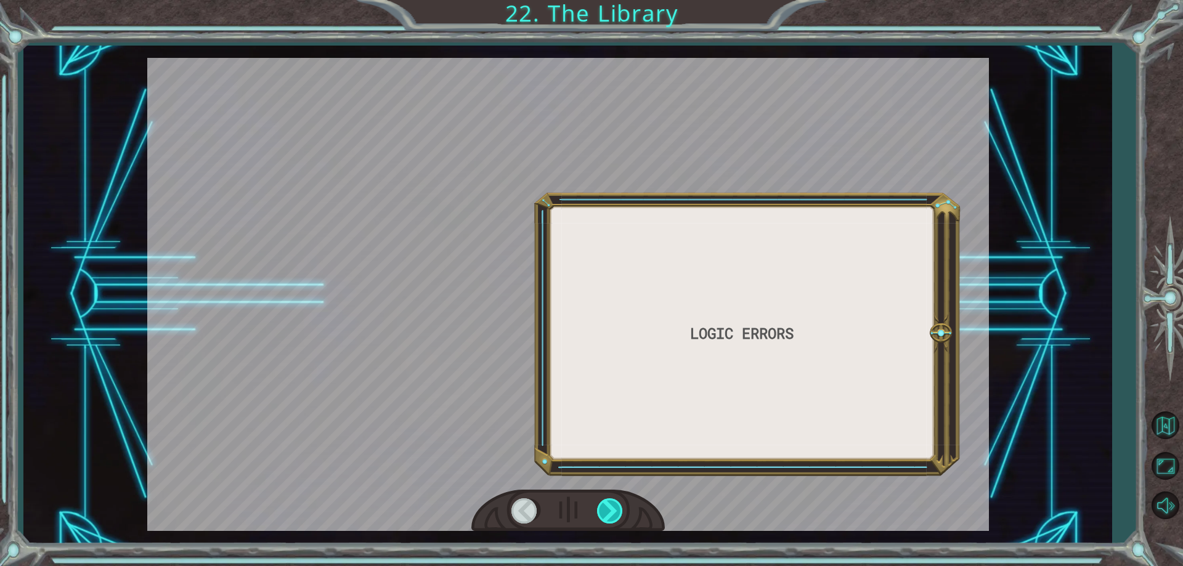
click at [620, 505] on div at bounding box center [611, 510] width 28 height 25
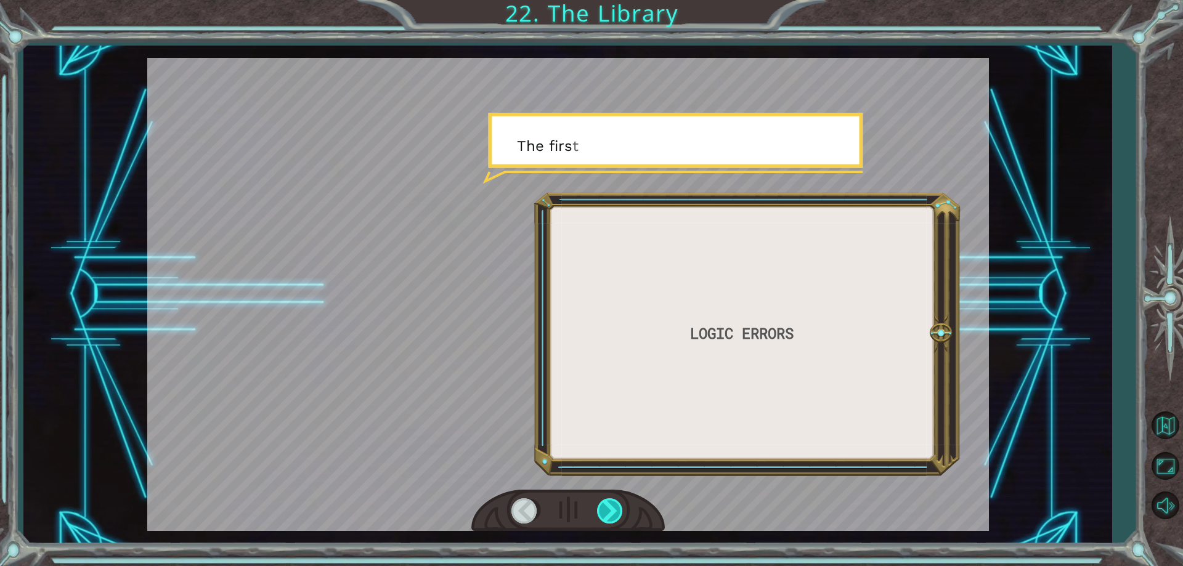
click at [620, 505] on div at bounding box center [611, 510] width 28 height 25
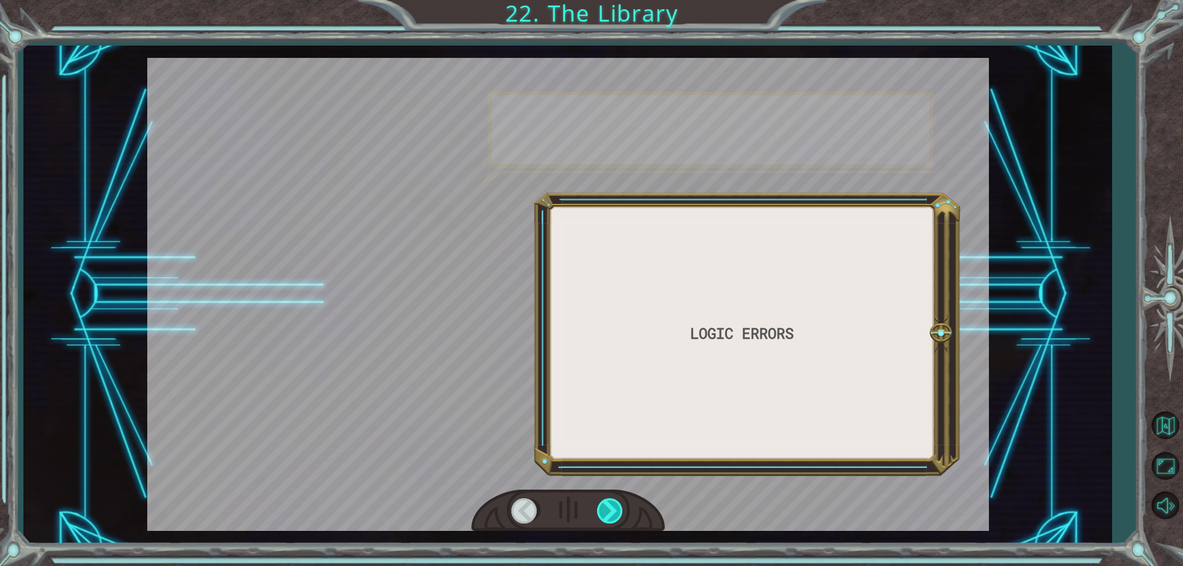
click at [620, 505] on div at bounding box center [611, 510] width 28 height 25
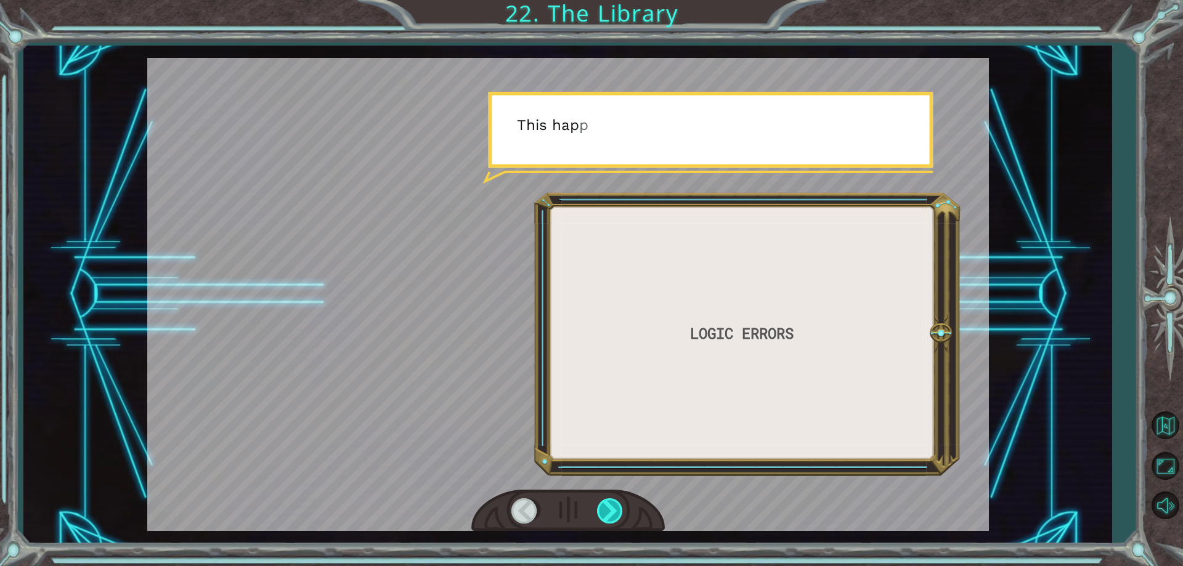
click at [620, 505] on div at bounding box center [611, 510] width 28 height 25
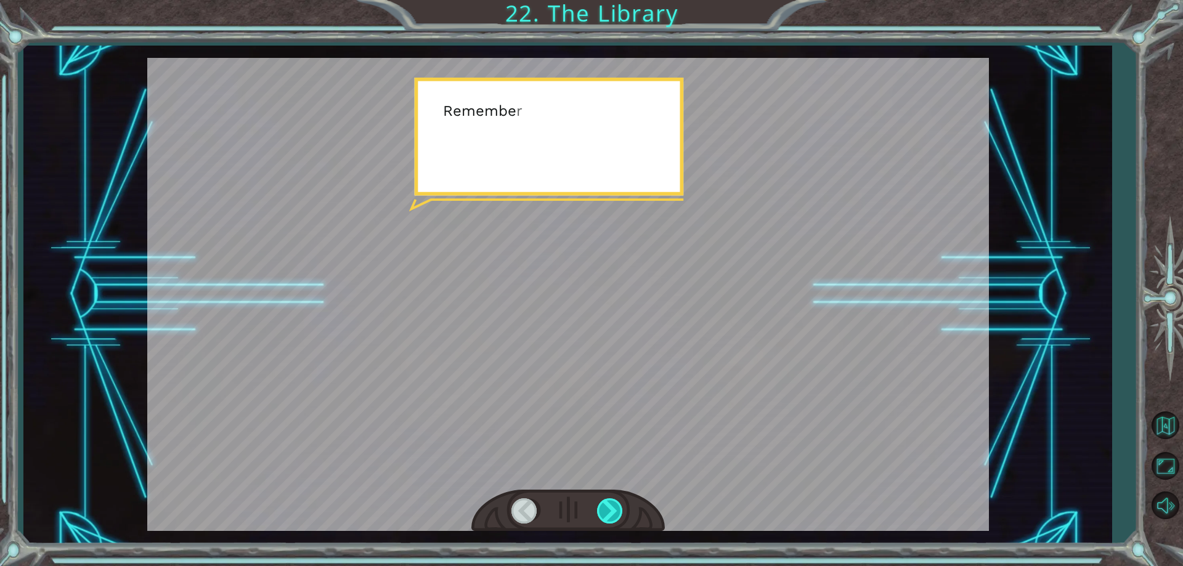
click at [620, 505] on div at bounding box center [611, 510] width 28 height 25
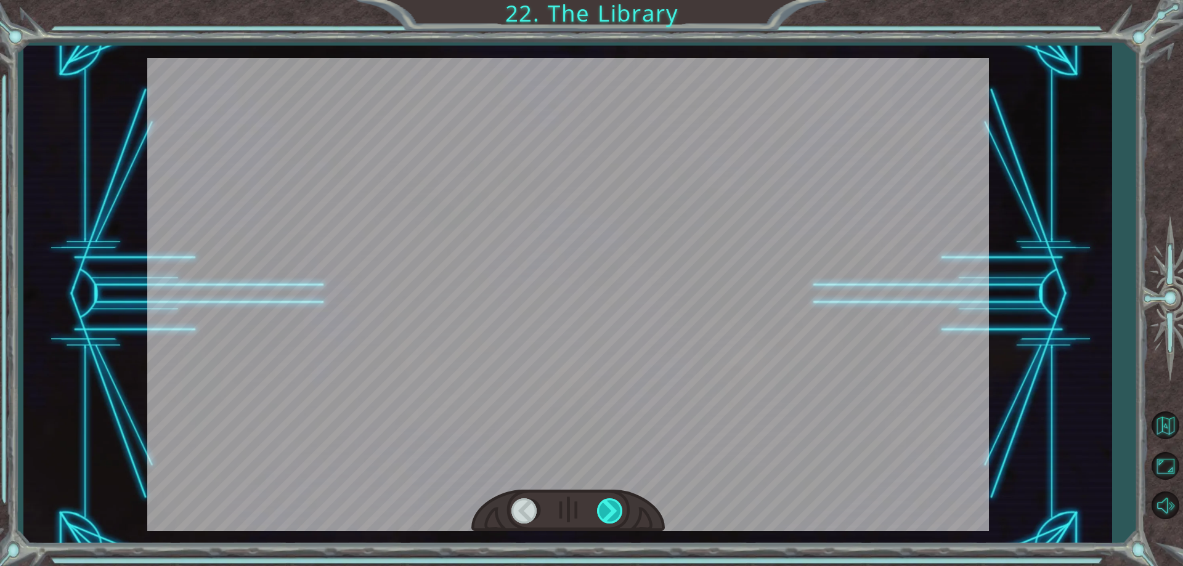
click at [620, 505] on div at bounding box center [611, 510] width 28 height 25
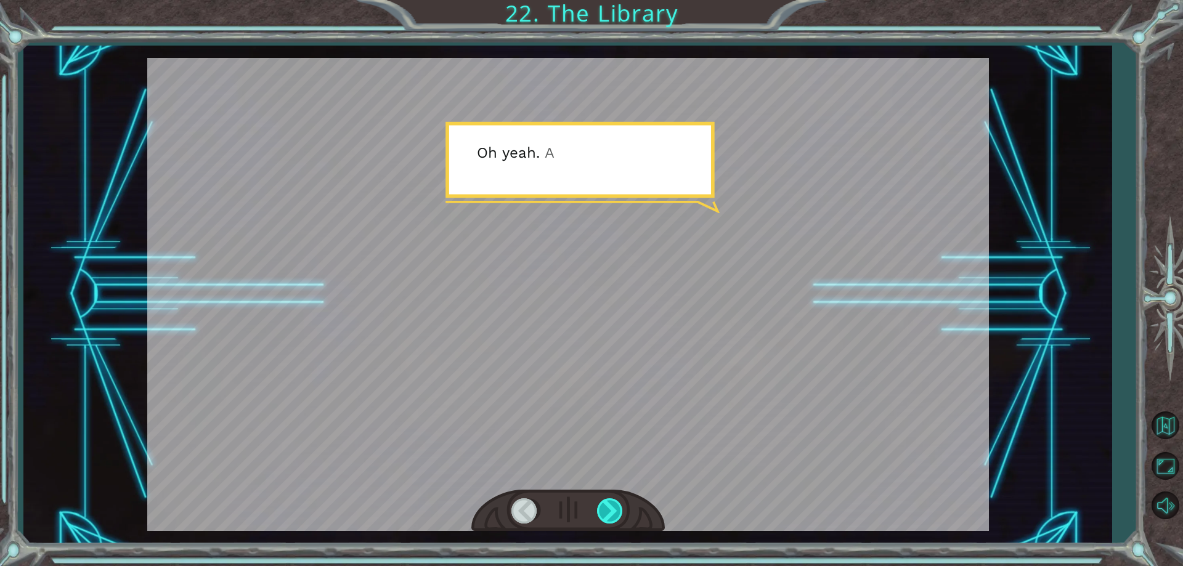
click at [620, 505] on div at bounding box center [611, 510] width 28 height 25
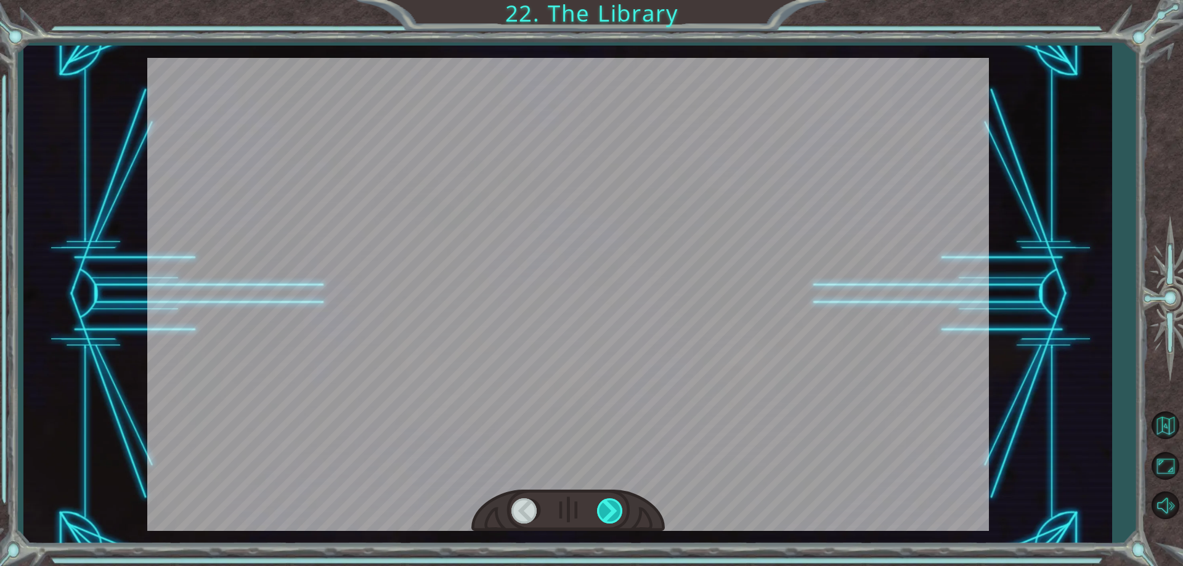
click at [620, 505] on div at bounding box center [611, 510] width 28 height 25
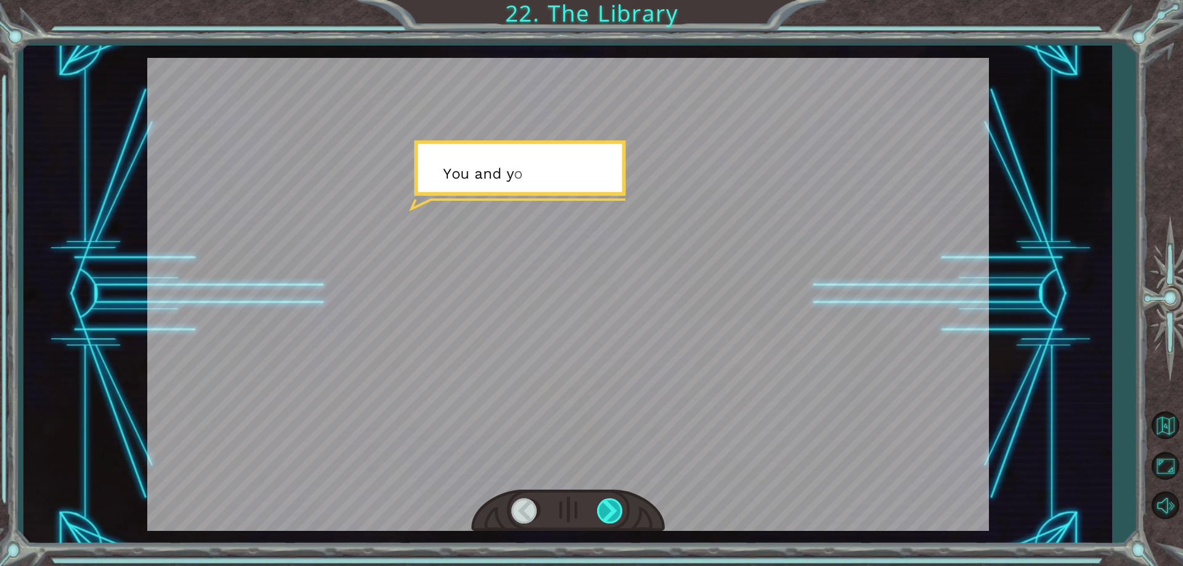
click at [620, 505] on div at bounding box center [611, 510] width 28 height 25
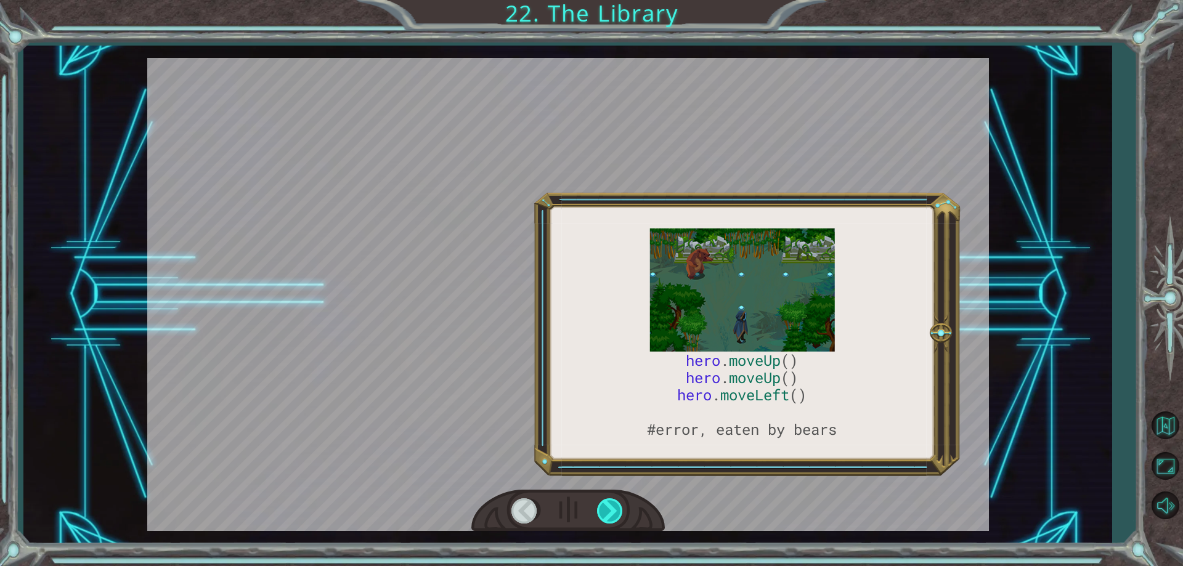
click at [620, 505] on div at bounding box center [611, 510] width 28 height 25
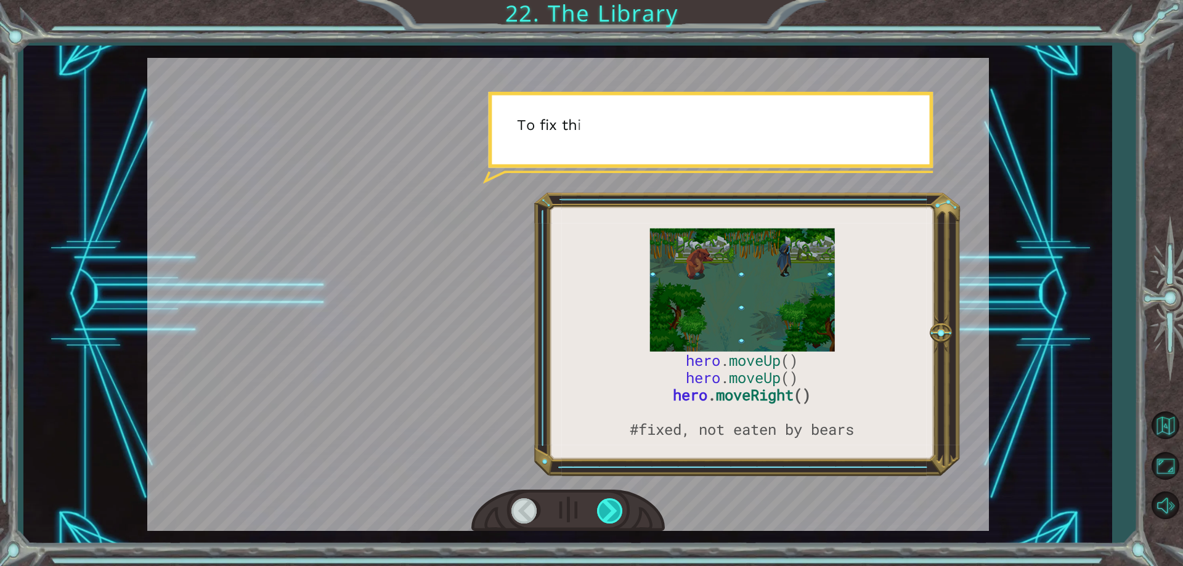
click at [620, 505] on div at bounding box center [611, 510] width 28 height 25
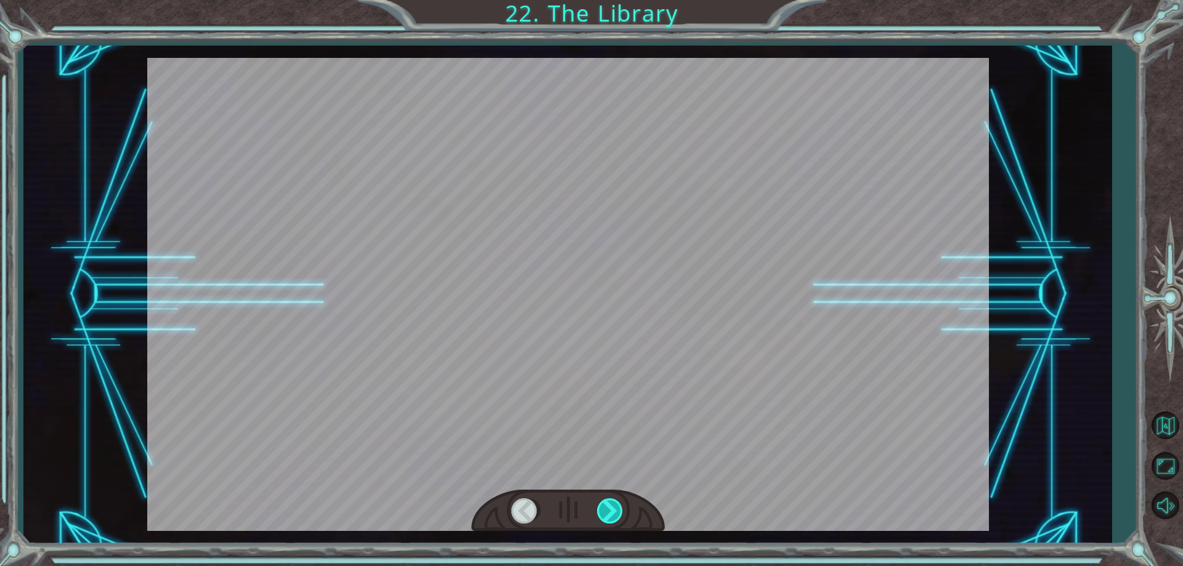
click at [620, 505] on div at bounding box center [611, 510] width 28 height 25
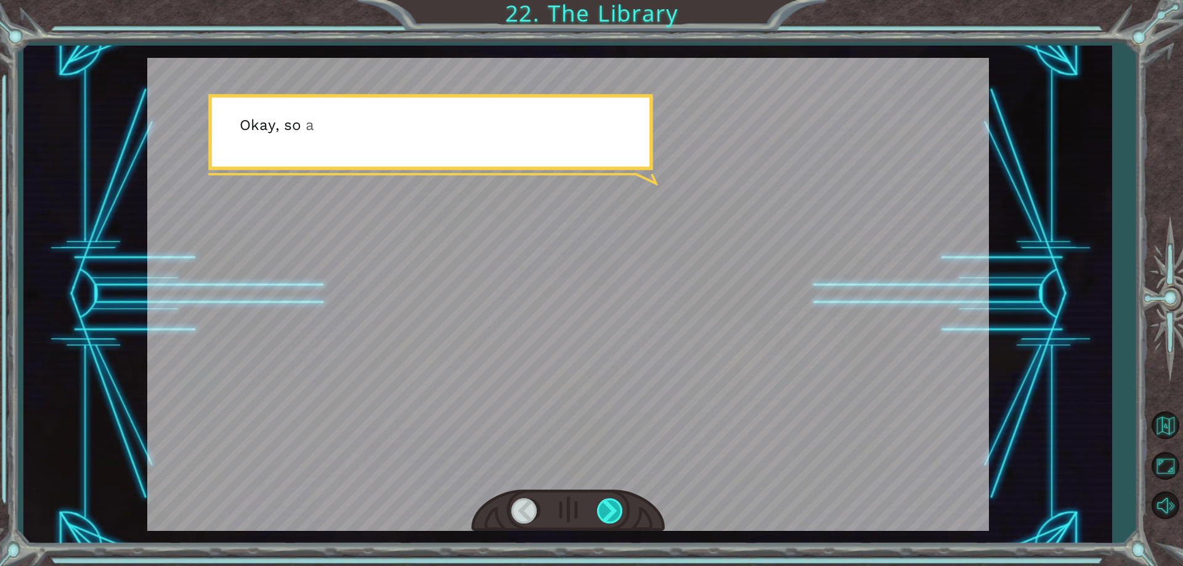
click at [620, 505] on div at bounding box center [611, 510] width 28 height 25
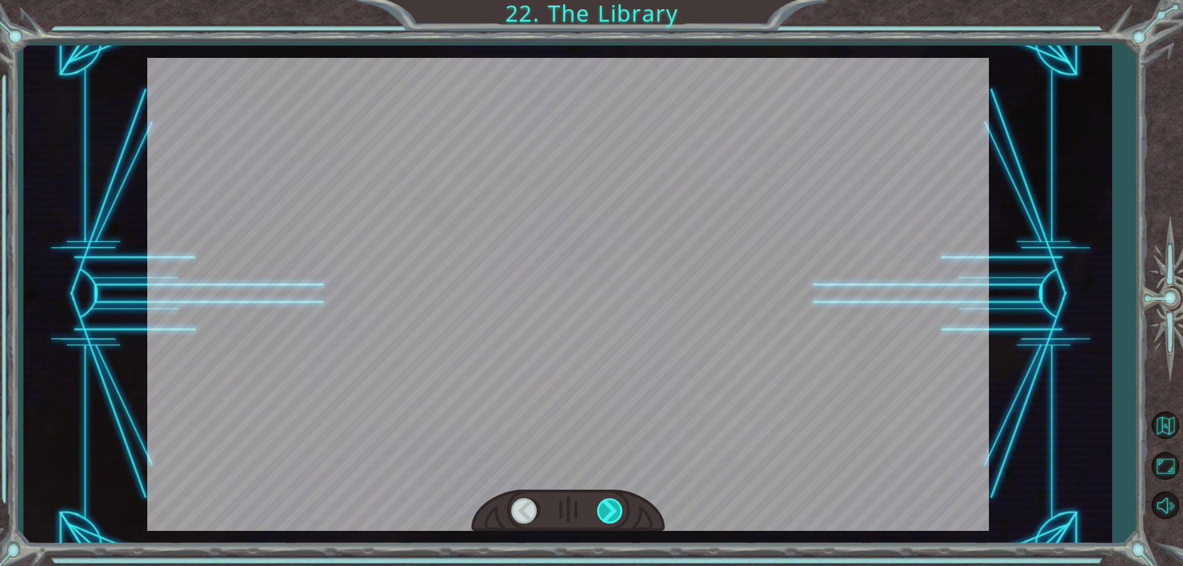
click at [620, 505] on div at bounding box center [611, 510] width 28 height 25
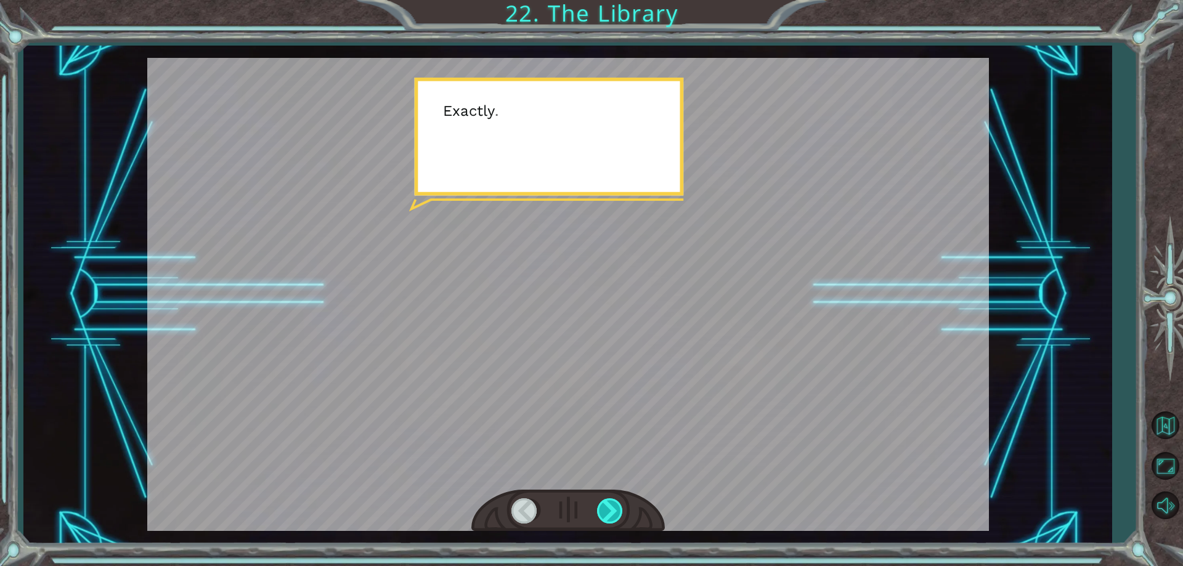
click at [620, 505] on div at bounding box center [611, 510] width 28 height 25
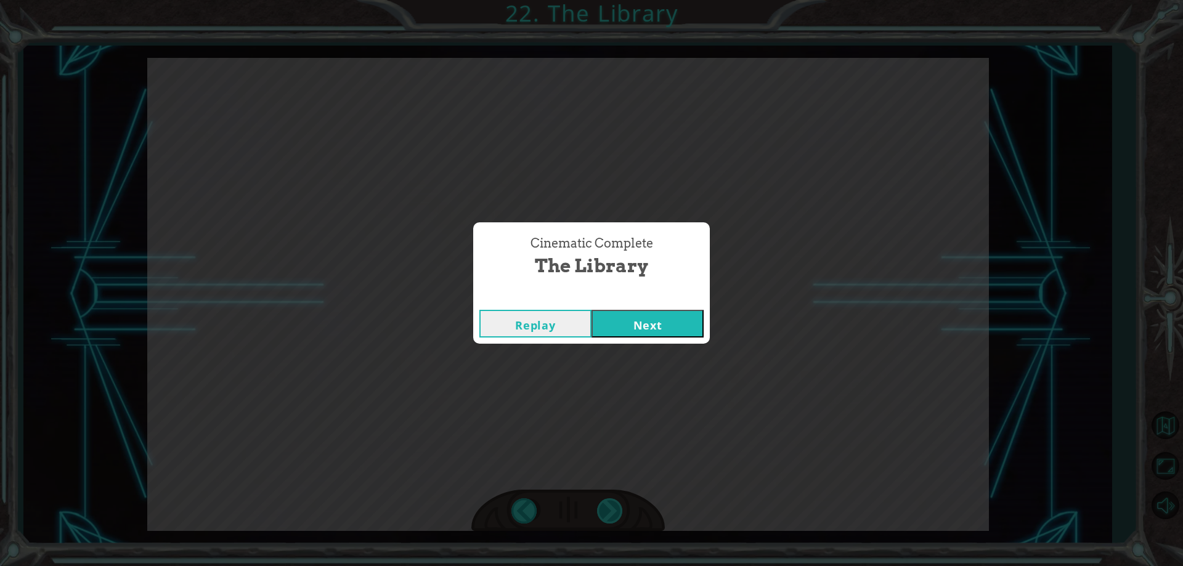
click at [620, 505] on div "Cinematic Complete The Library Replay Next" at bounding box center [591, 283] width 1183 height 566
click at [646, 312] on button "Next" at bounding box center [647, 324] width 112 height 28
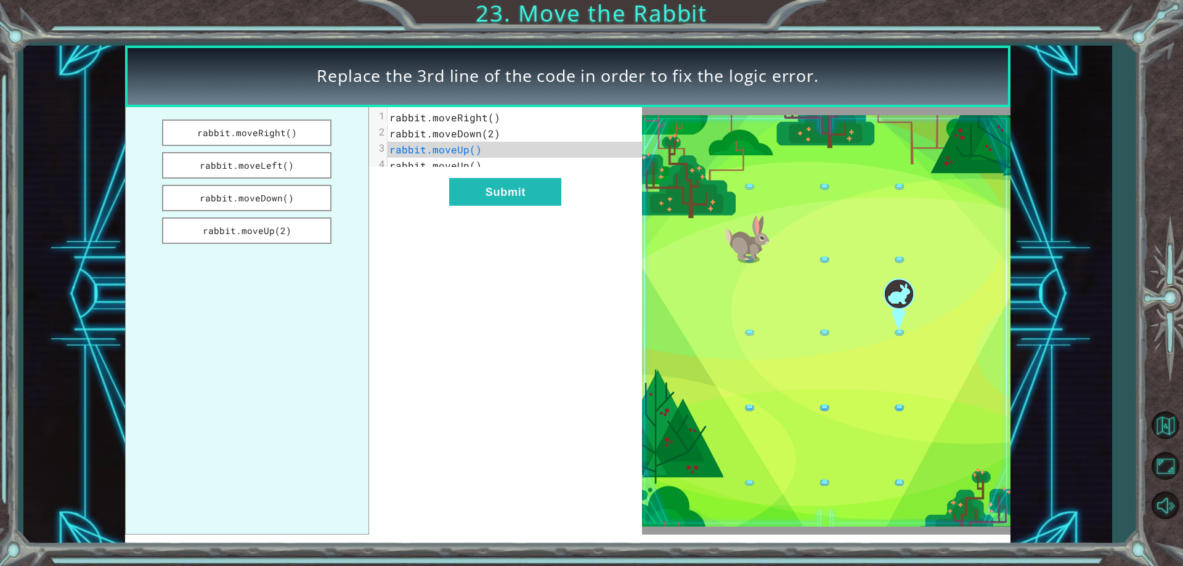
click at [553, 282] on div "xxxxxxxxxx 4 1 rabbit.moveRight() 2 rabbit.moveDown(2) 3 rabbit.moveUp() 4 rabb…" at bounding box center [506, 321] width 274 height 428
click at [253, 139] on button "rabbit.moveRight()" at bounding box center [247, 133] width 170 height 26
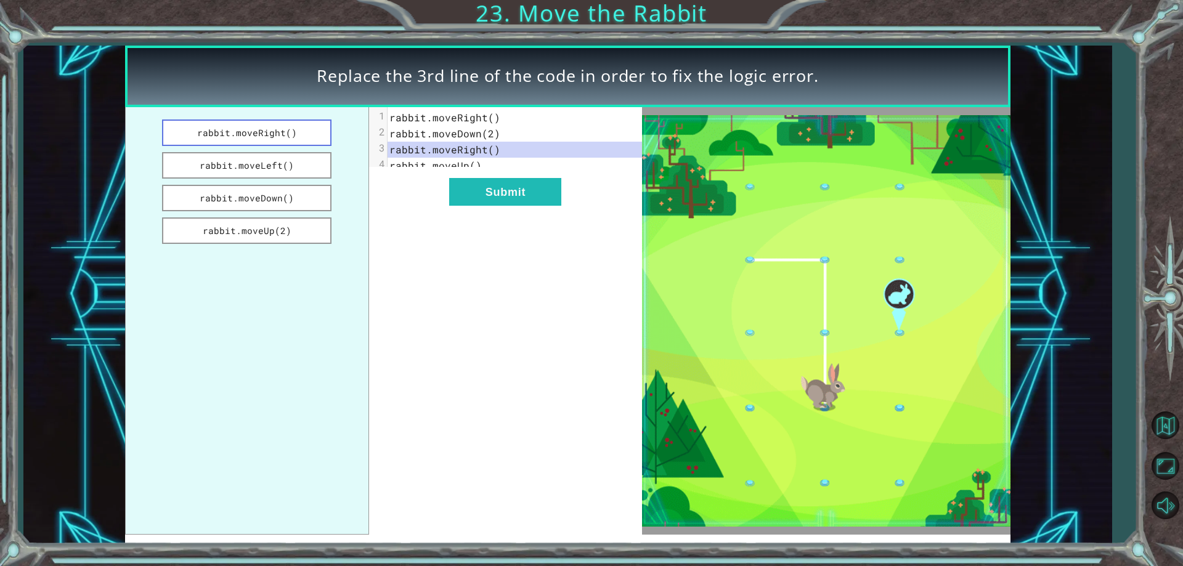
click at [274, 129] on button "rabbit.moveRight()" at bounding box center [247, 133] width 170 height 26
click at [278, 165] on button "rabbit.moveLeft()" at bounding box center [247, 165] width 170 height 26
click at [287, 198] on button "rabbit.moveDown()" at bounding box center [247, 198] width 170 height 26
click at [287, 224] on button "rabbit.moveUp(2)" at bounding box center [247, 230] width 170 height 26
click at [258, 128] on button "rabbit.moveRight()" at bounding box center [247, 133] width 170 height 26
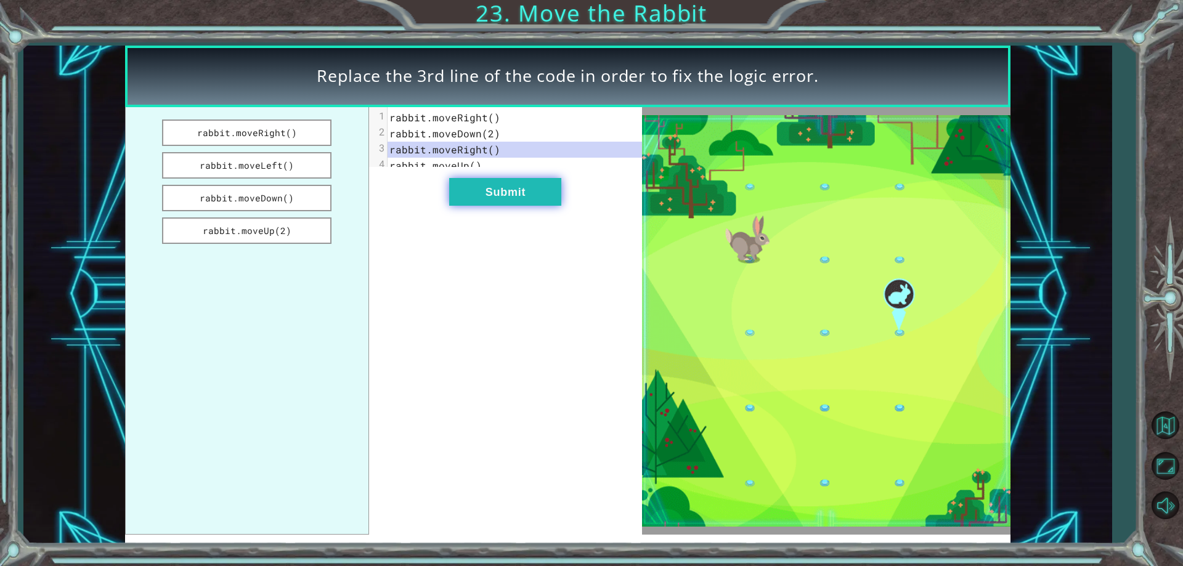
click at [505, 197] on button "Submit" at bounding box center [505, 192] width 112 height 28
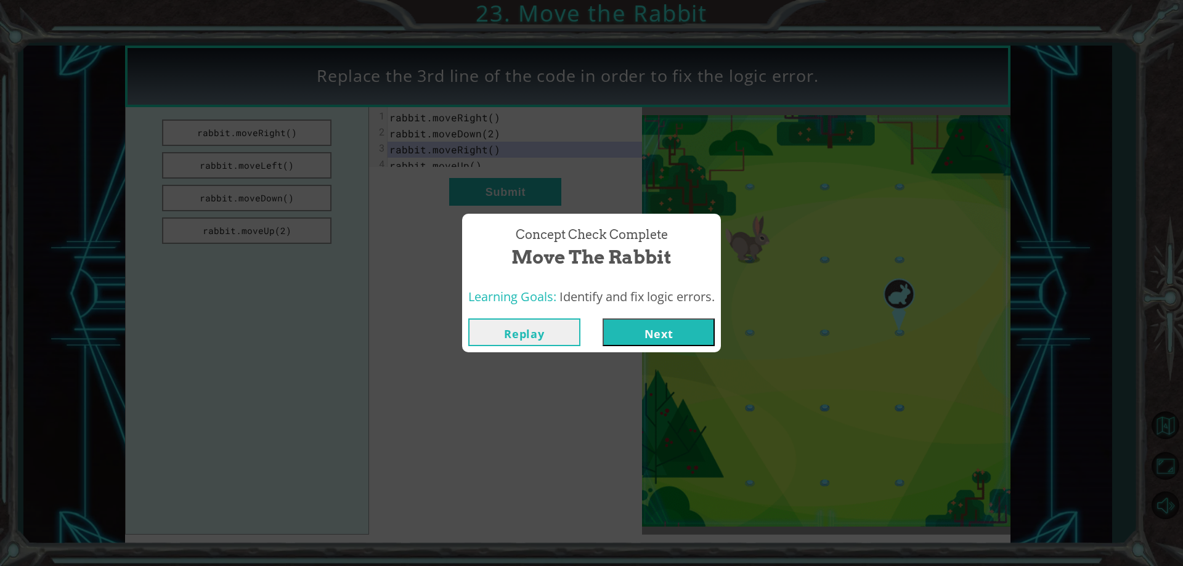
click at [636, 326] on button "Next" at bounding box center [659, 333] width 112 height 28
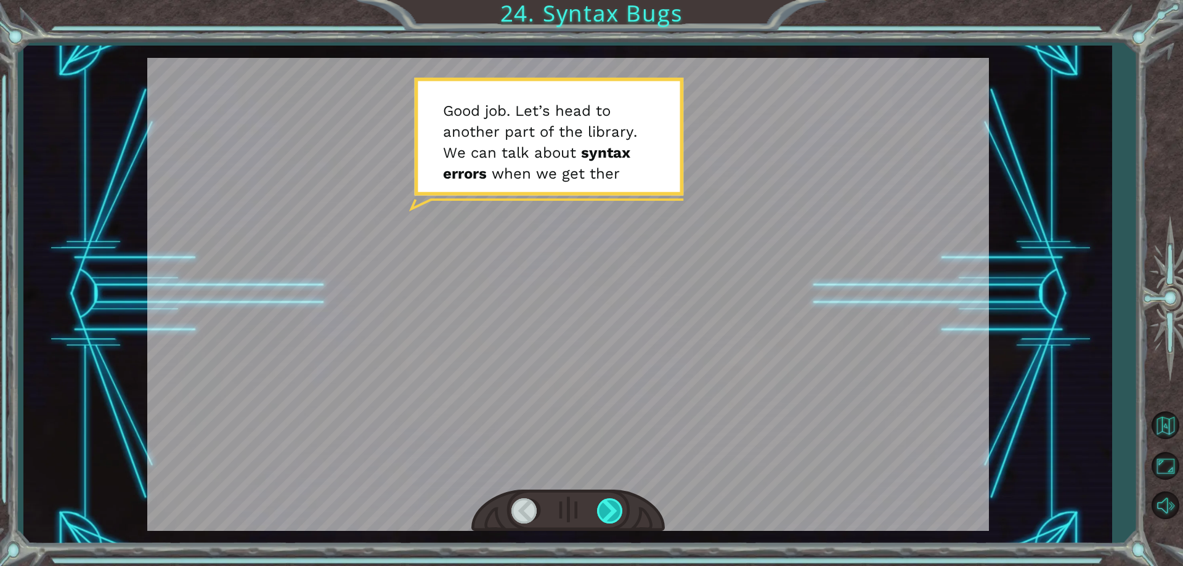
click at [604, 515] on div at bounding box center [611, 510] width 28 height 25
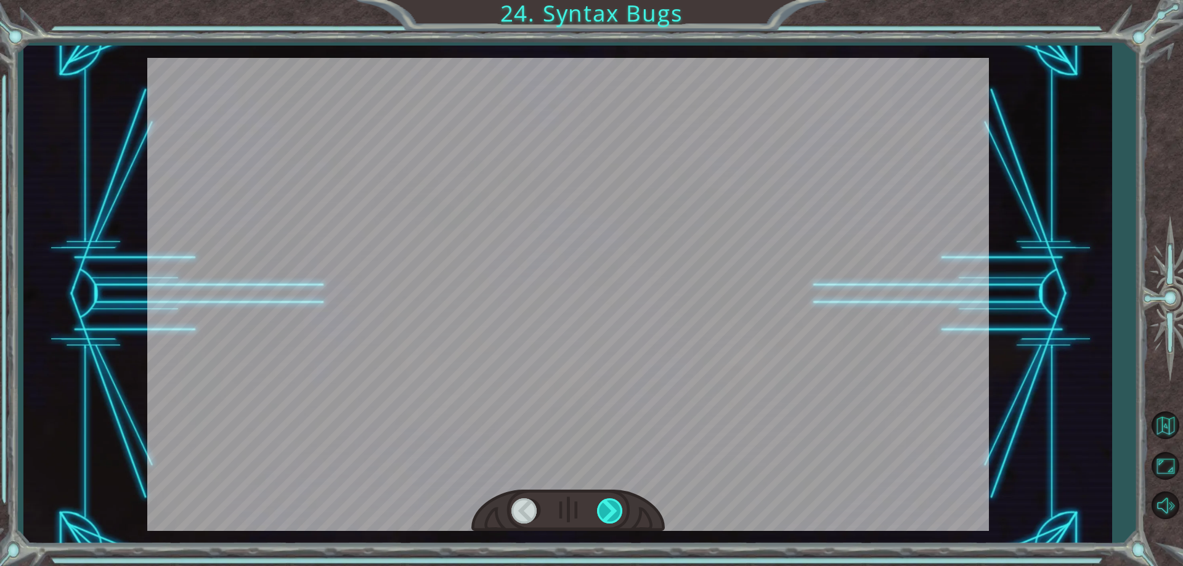
click at [604, 515] on div at bounding box center [611, 510] width 28 height 25
click at [605, 515] on div at bounding box center [611, 510] width 28 height 25
click at [606, 514] on div at bounding box center [611, 510] width 28 height 25
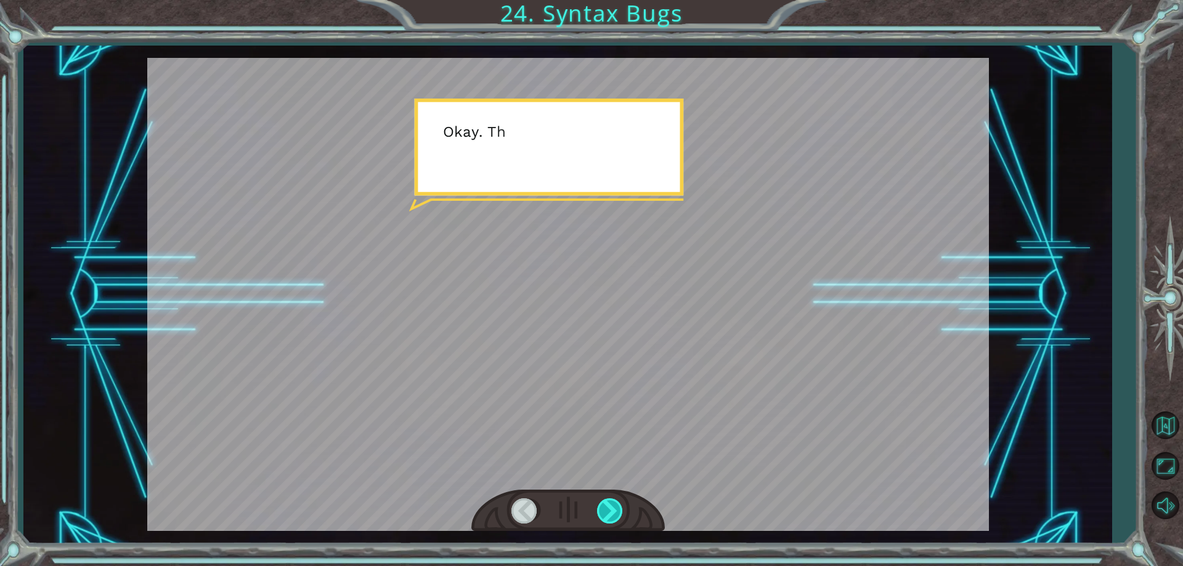
click at [606, 516] on div at bounding box center [611, 510] width 28 height 25
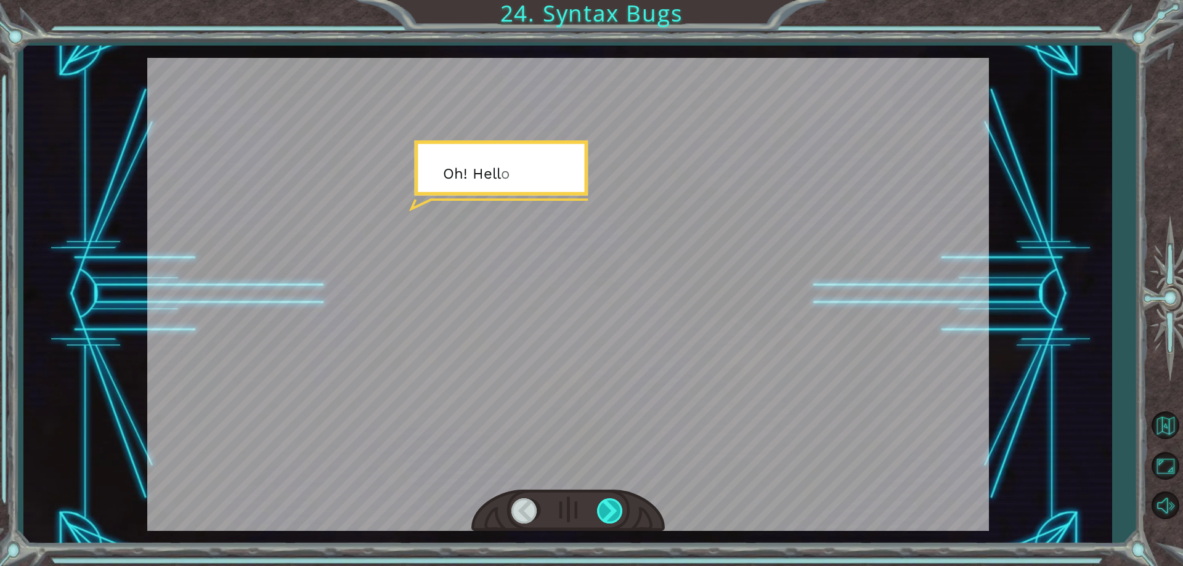
click at [607, 516] on div at bounding box center [611, 510] width 28 height 25
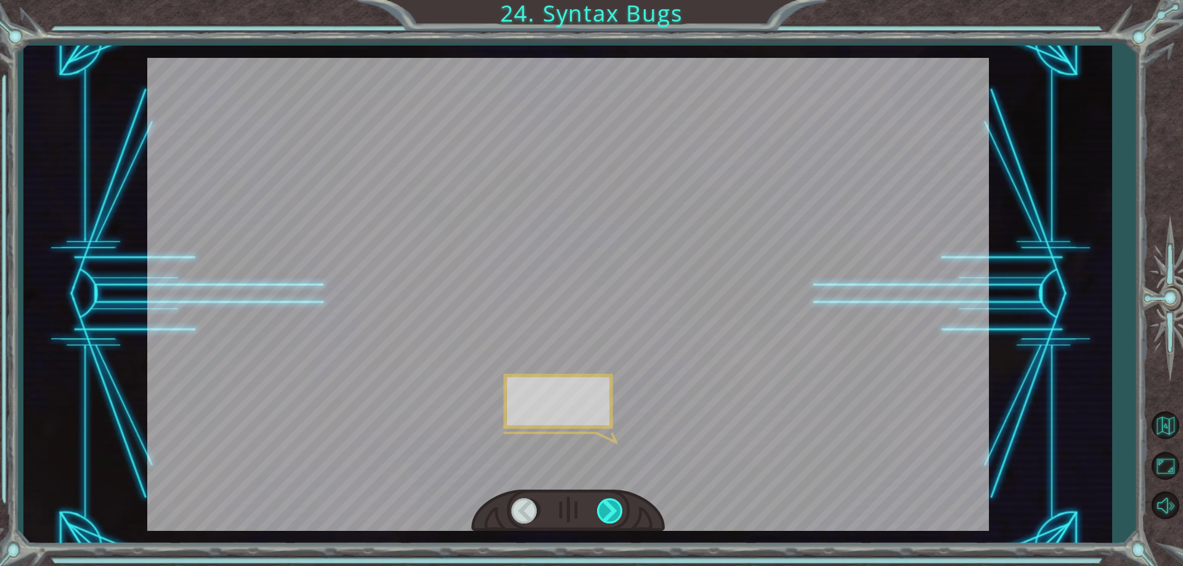
click at [606, 516] on div at bounding box center [611, 510] width 28 height 25
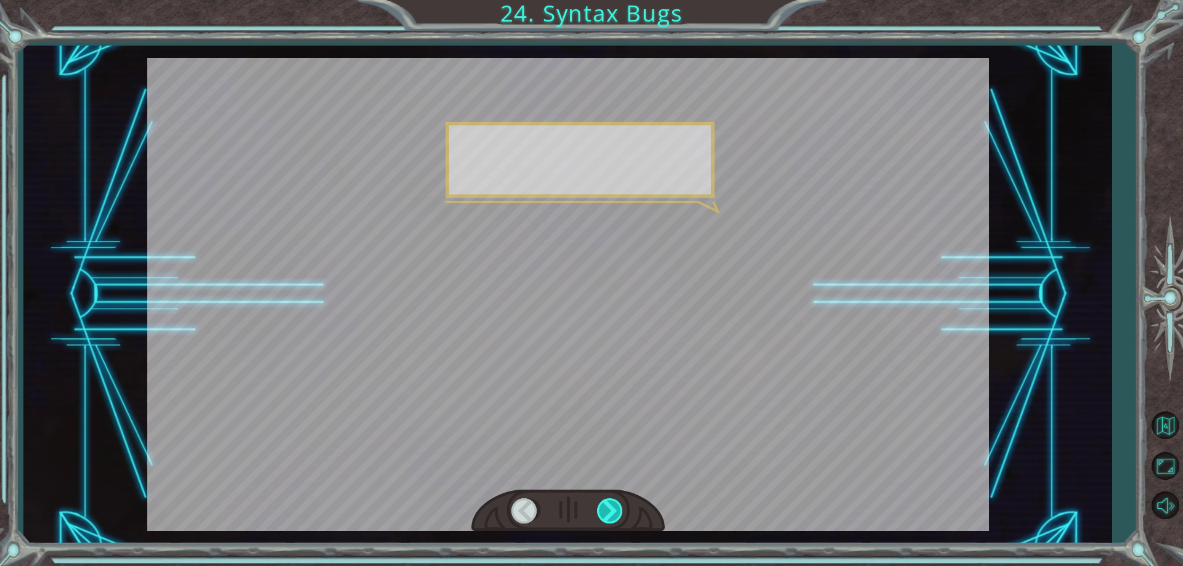
click at [607, 511] on div at bounding box center [611, 510] width 28 height 25
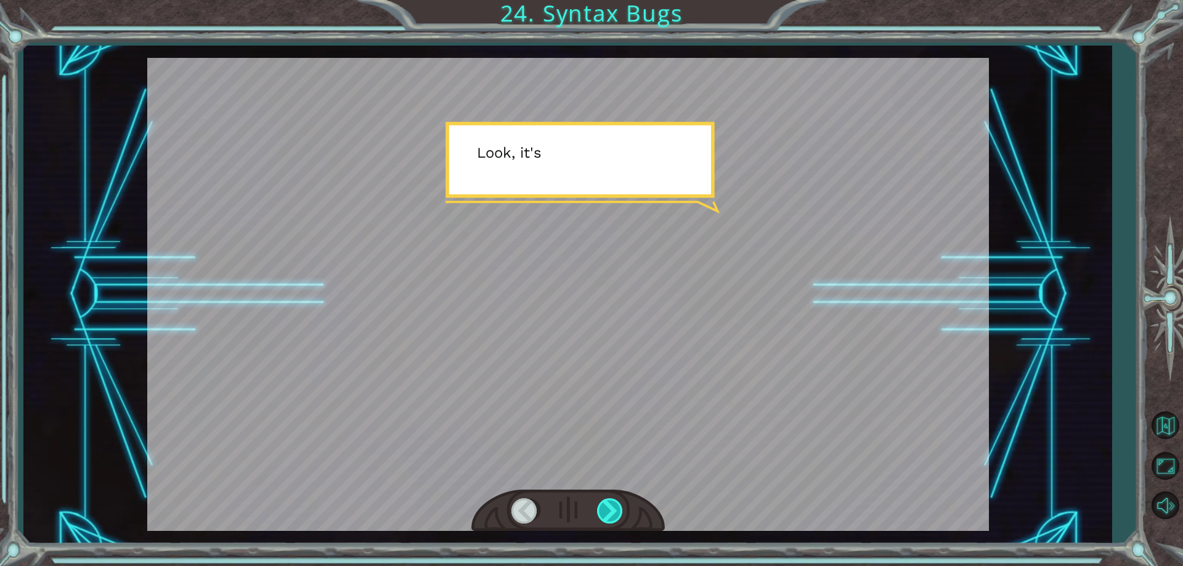
click at [607, 510] on div at bounding box center [611, 510] width 28 height 25
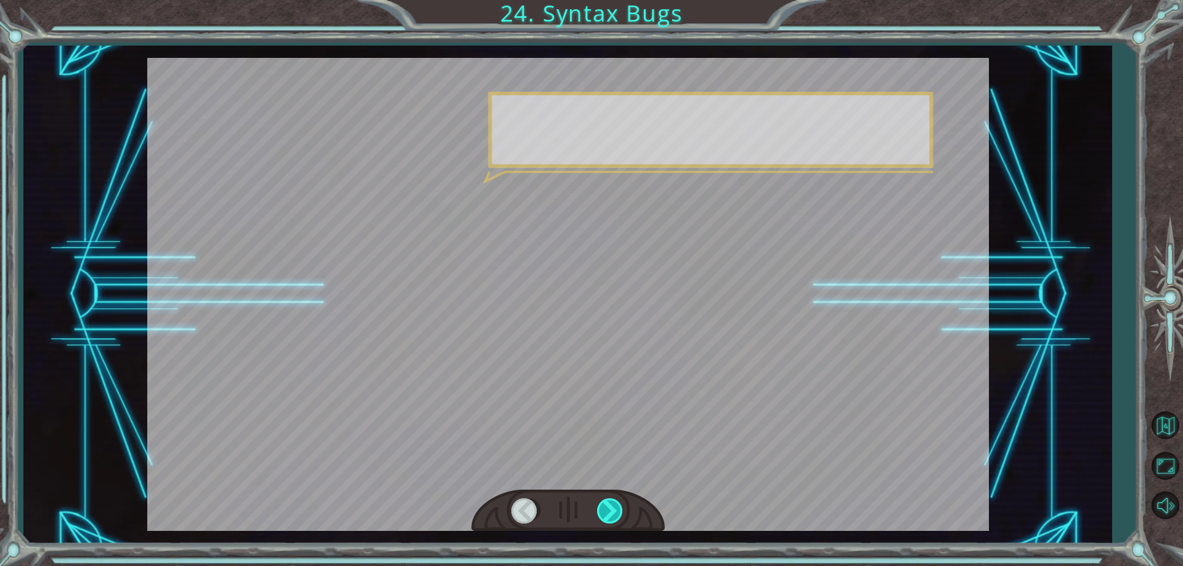
click at [607, 510] on div at bounding box center [611, 510] width 28 height 25
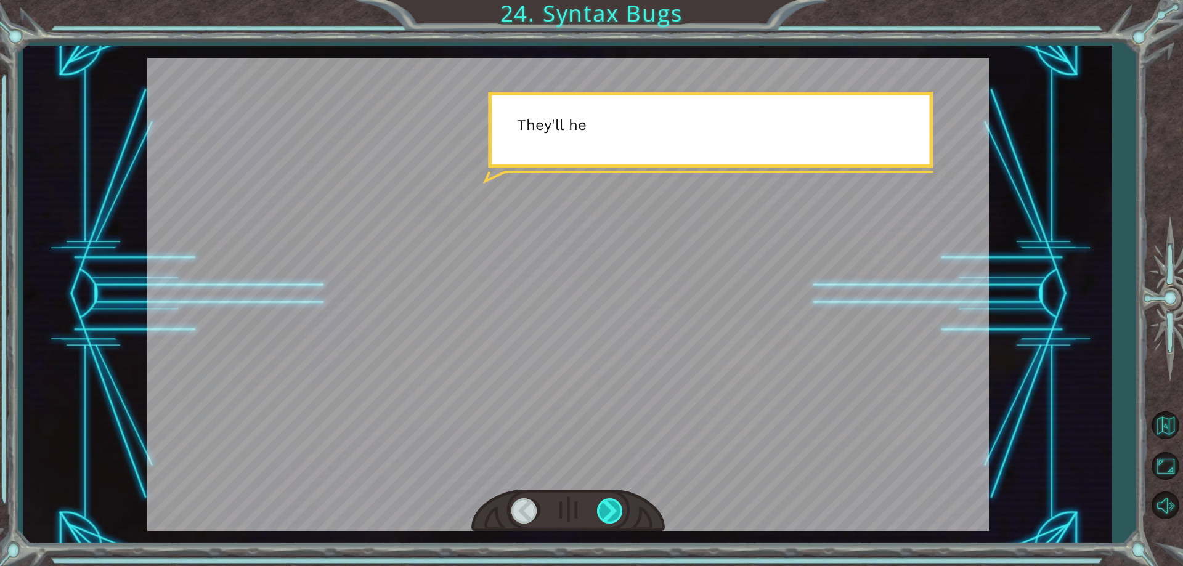
click at [609, 511] on div at bounding box center [611, 510] width 28 height 25
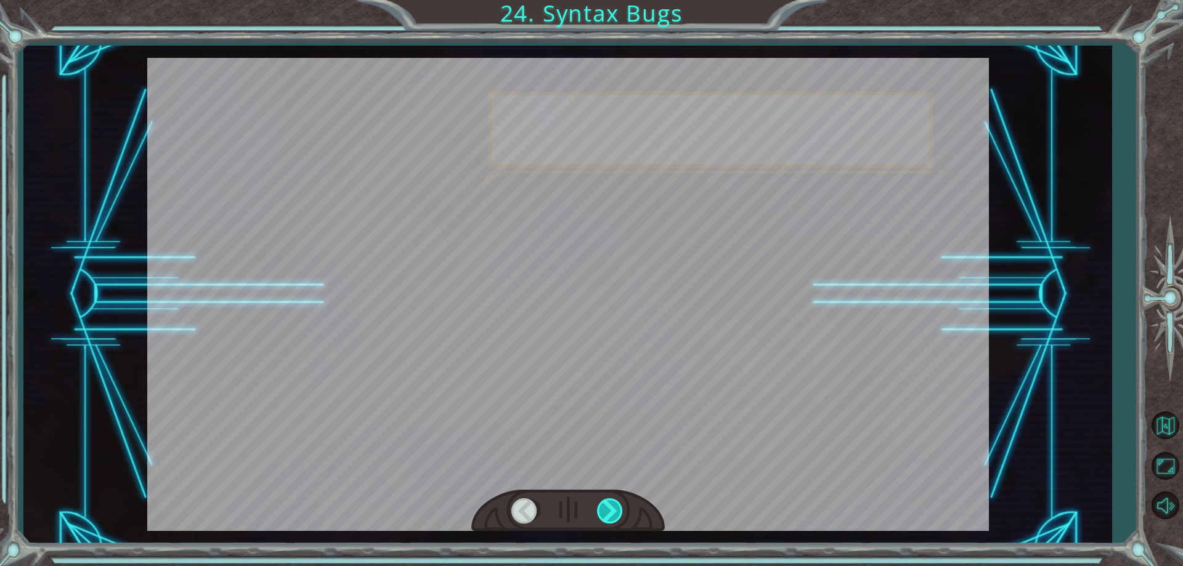
click at [611, 510] on div at bounding box center [611, 510] width 28 height 25
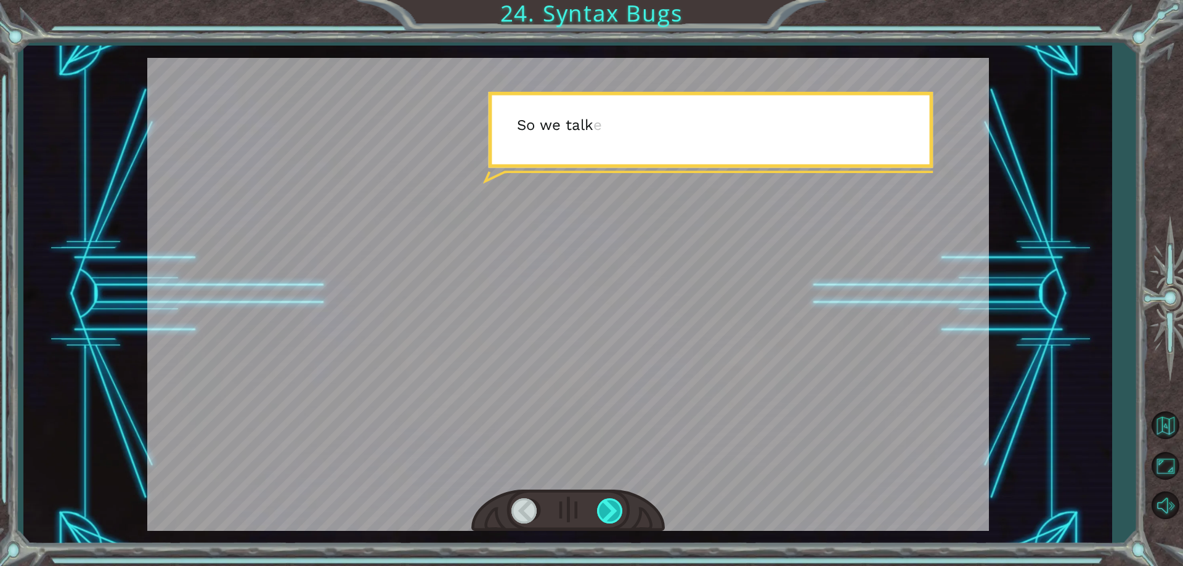
click at [611, 510] on div at bounding box center [611, 510] width 28 height 25
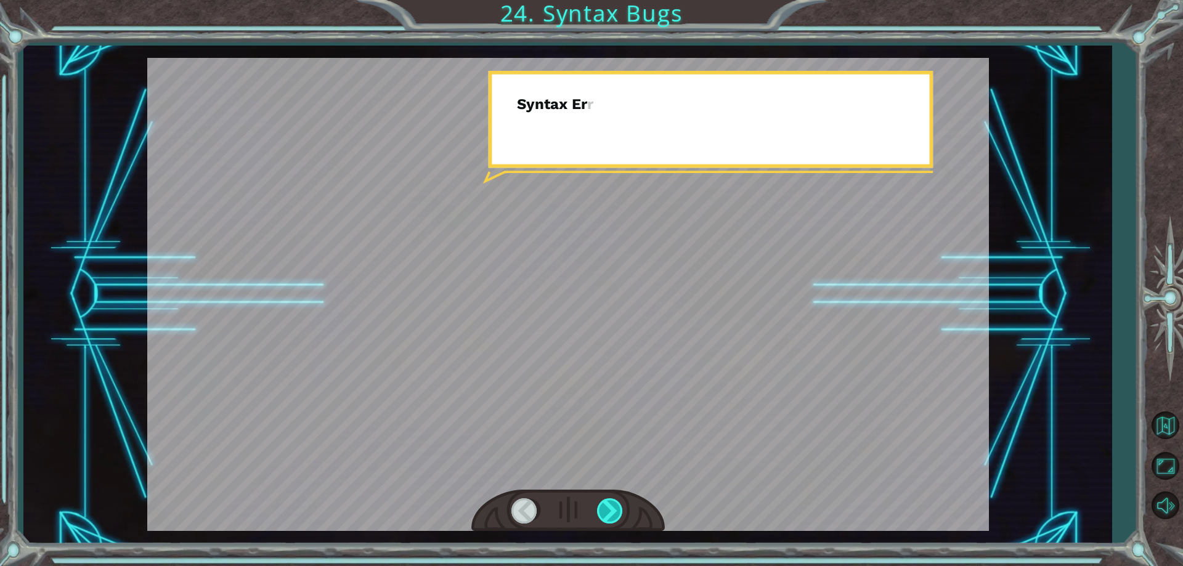
click at [609, 508] on div at bounding box center [611, 510] width 28 height 25
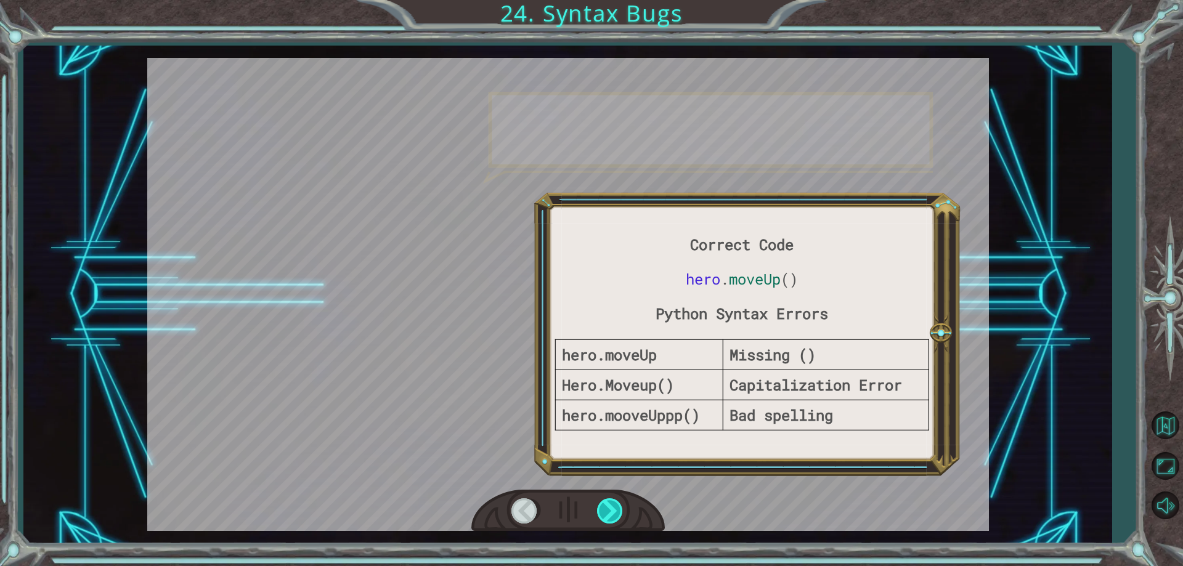
click at [609, 508] on div at bounding box center [611, 510] width 28 height 25
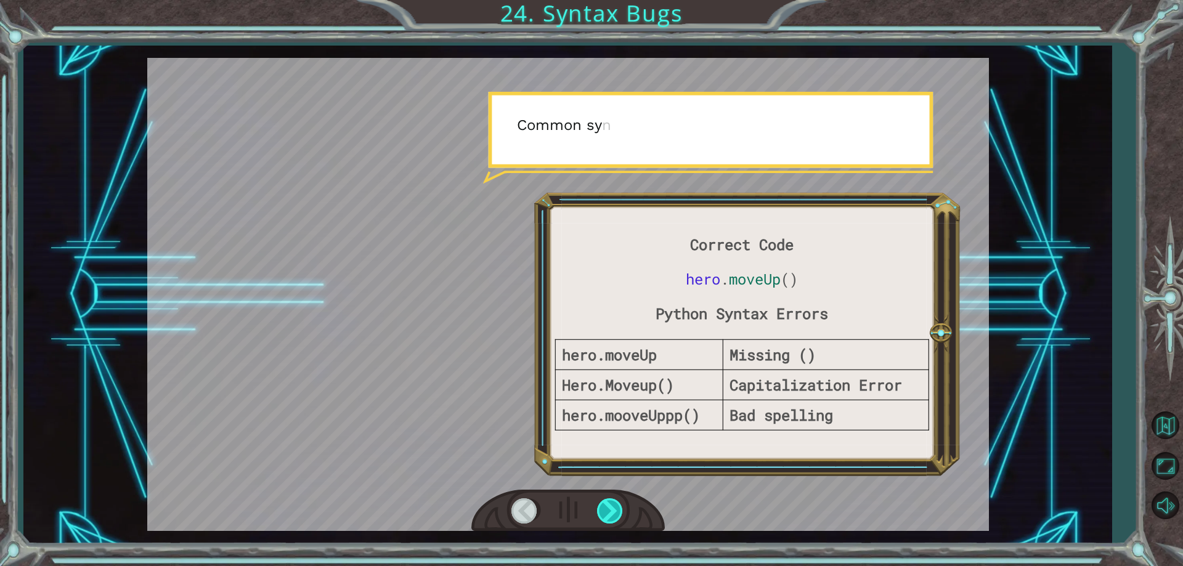
click at [609, 508] on div at bounding box center [611, 510] width 28 height 25
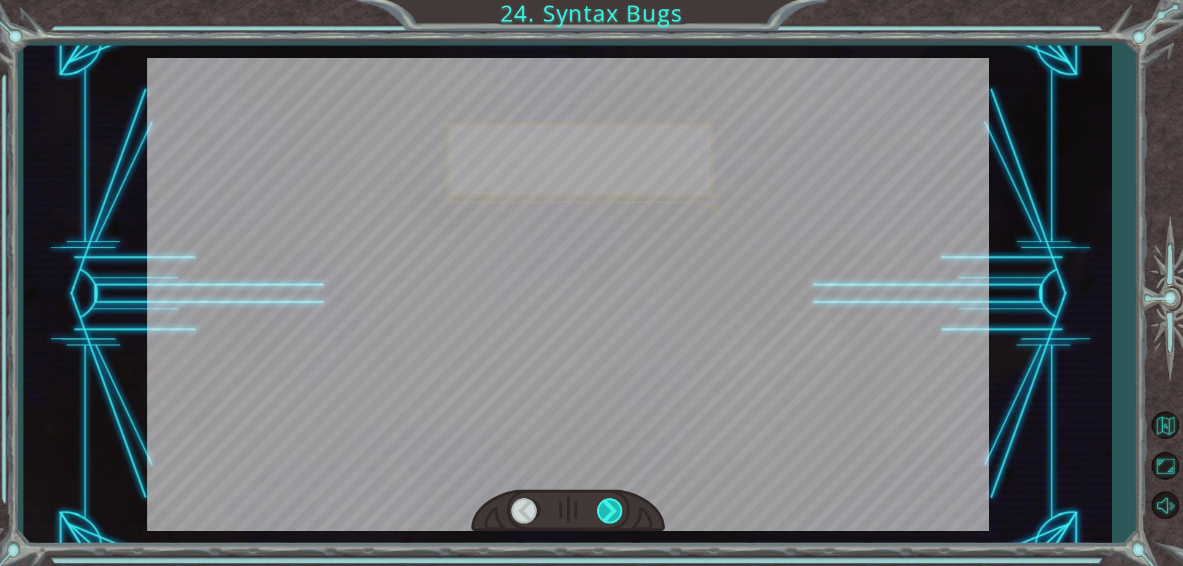
click at [609, 508] on div at bounding box center [611, 510] width 28 height 25
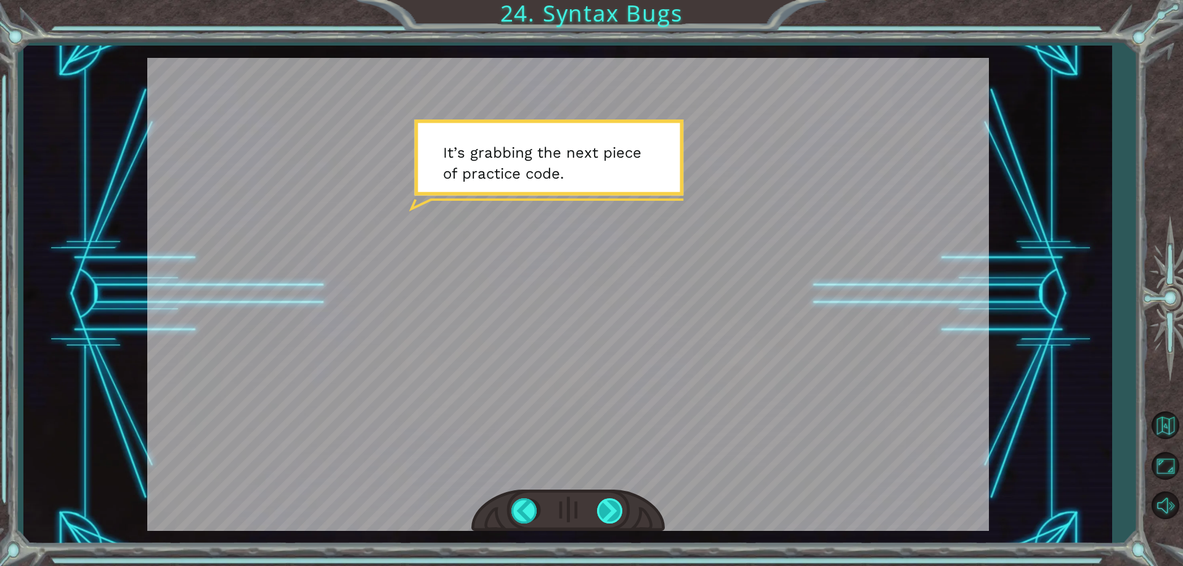
click at [609, 508] on div at bounding box center [611, 510] width 28 height 25
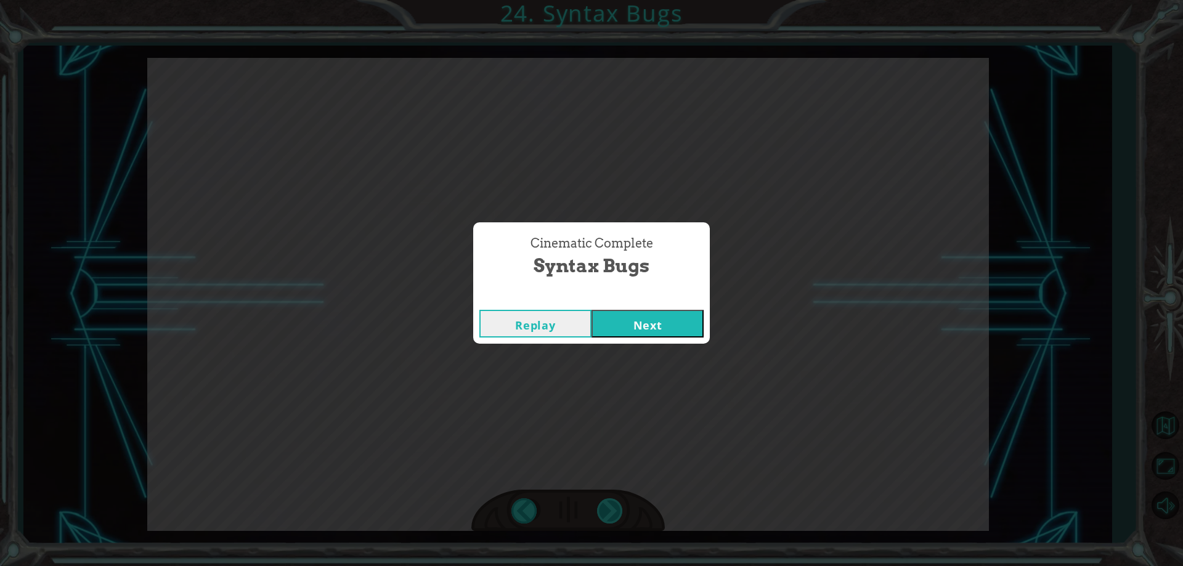
click at [609, 508] on div "Cinematic Complete Syntax Bugs Replay Next" at bounding box center [591, 283] width 1183 height 566
click at [640, 338] on div "Replay Next" at bounding box center [591, 324] width 237 height 40
click at [646, 332] on button "Next" at bounding box center [647, 324] width 112 height 28
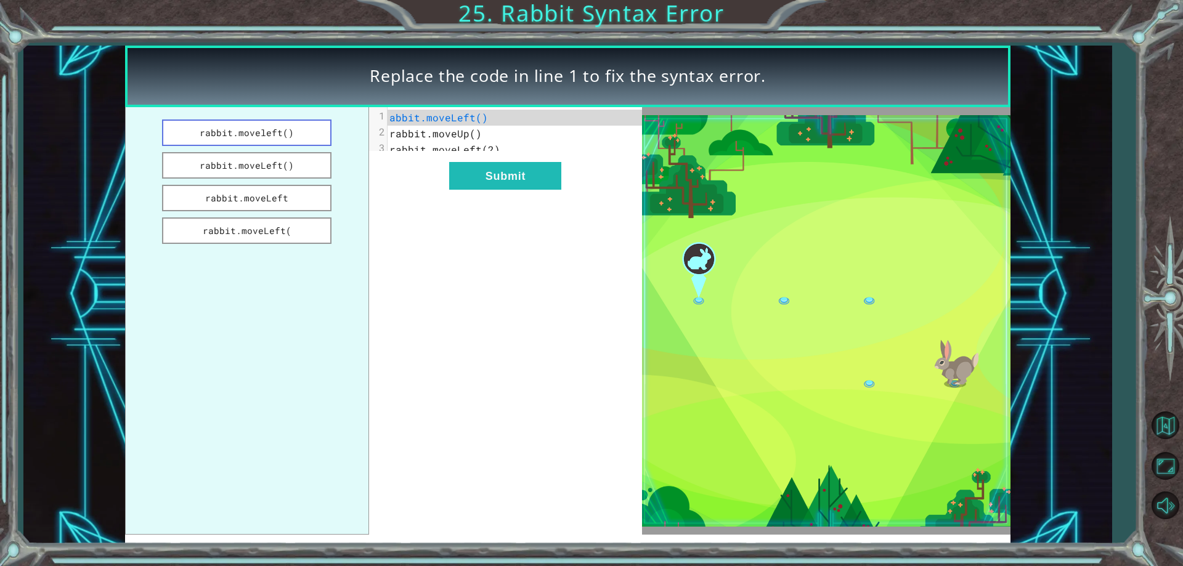
click at [216, 140] on button "rabbit.moveleft()" at bounding box center [247, 133] width 170 height 26
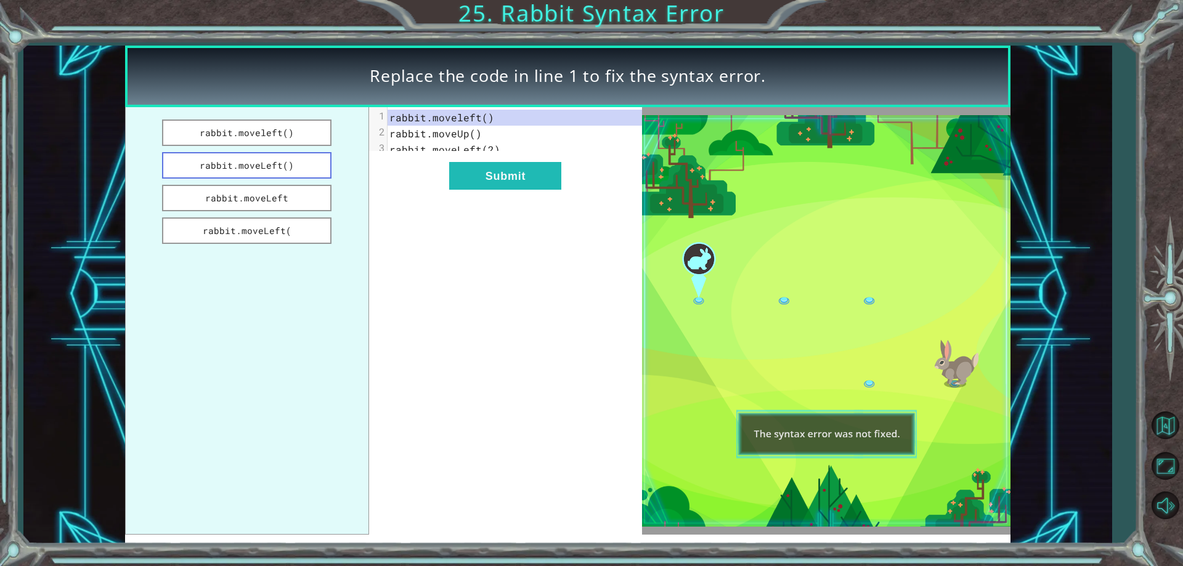
click at [262, 172] on button "rabbit.moveLeft()" at bounding box center [247, 165] width 170 height 26
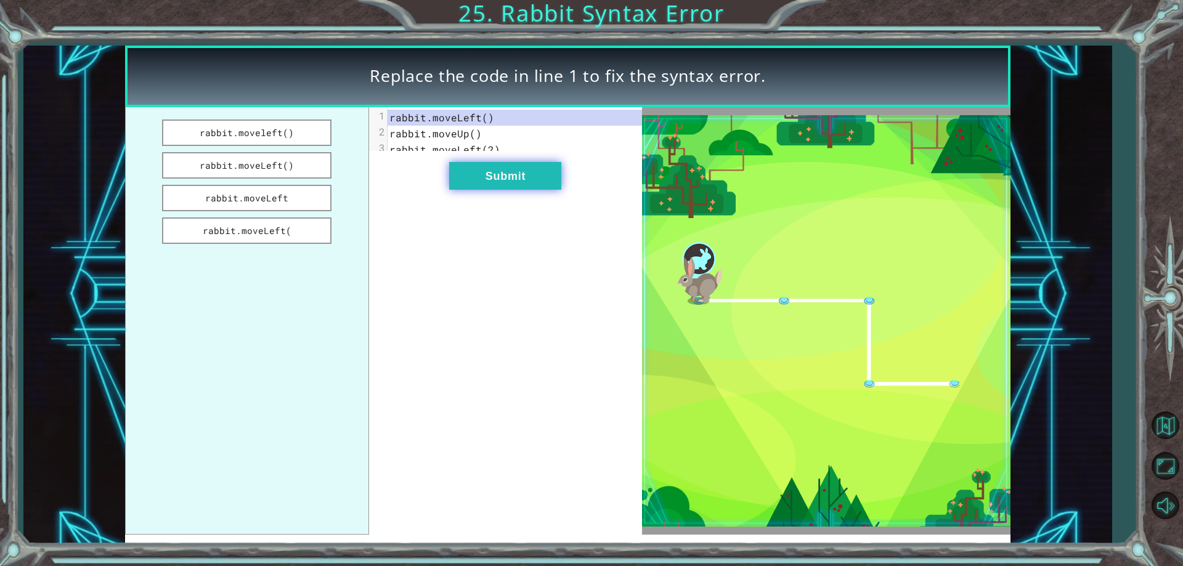
click at [478, 179] on button "Submit" at bounding box center [505, 176] width 112 height 28
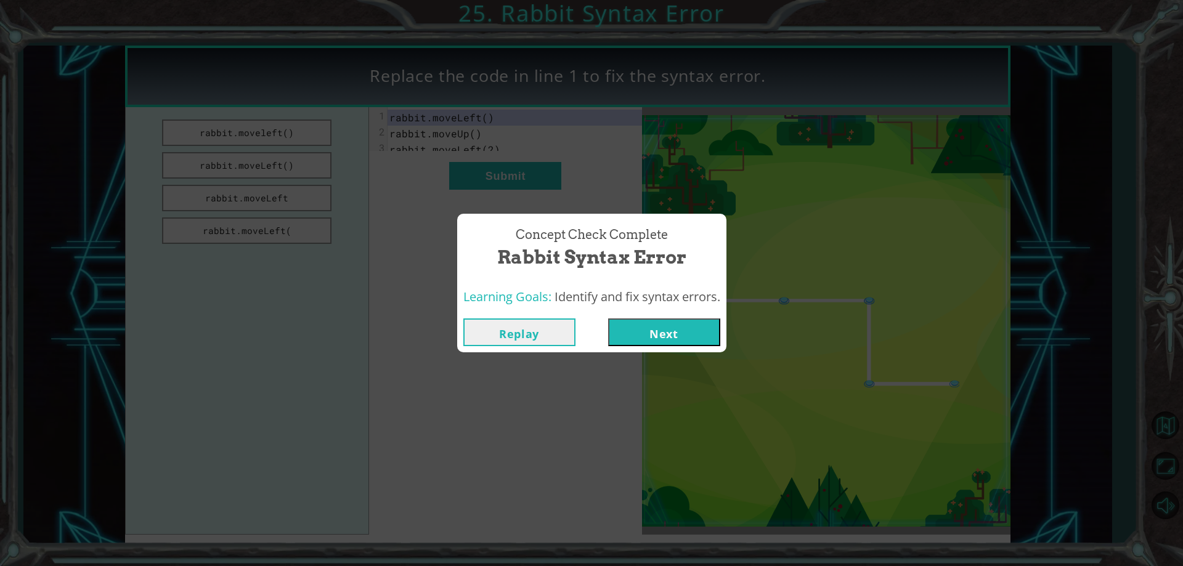
click at [664, 333] on button "Next" at bounding box center [664, 333] width 112 height 28
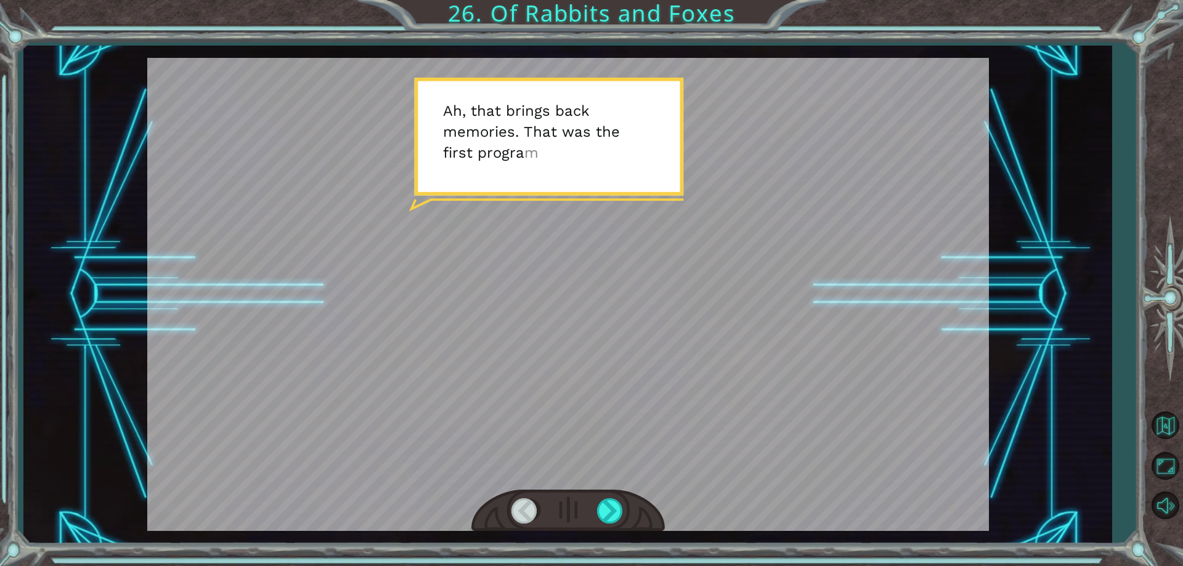
click at [607, 497] on div at bounding box center [567, 511] width 193 height 43
click at [607, 537] on div "Temporary Text A h , t h a t b r i n g s b a c k m e m o r i e s . T h a t w a …" at bounding box center [567, 295] width 1088 height 498
click at [609, 509] on div at bounding box center [611, 510] width 28 height 25
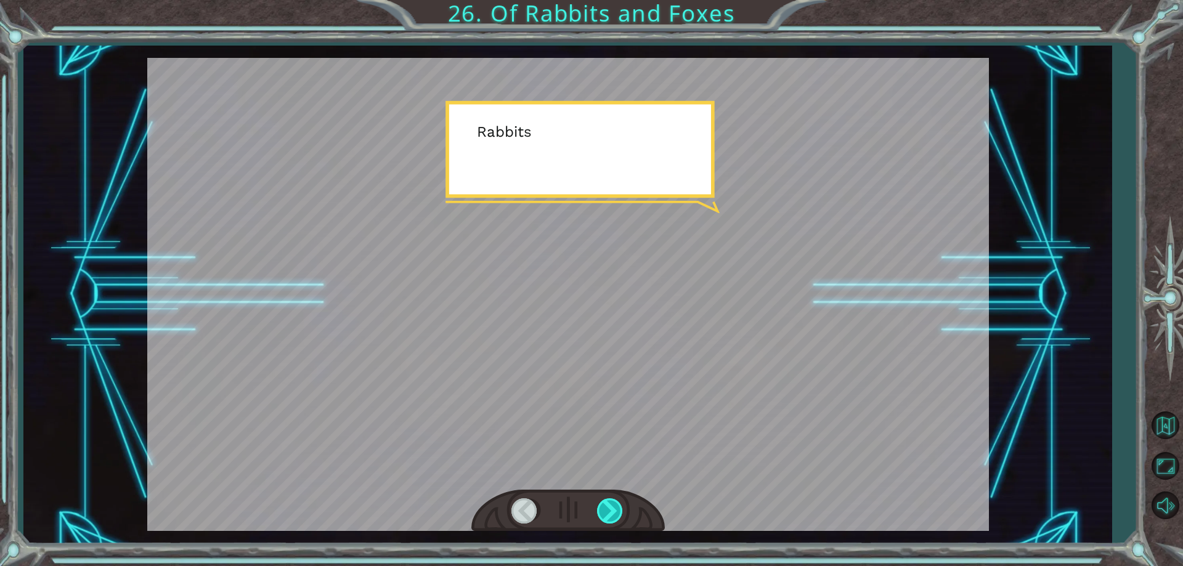
click at [610, 511] on div at bounding box center [611, 510] width 28 height 25
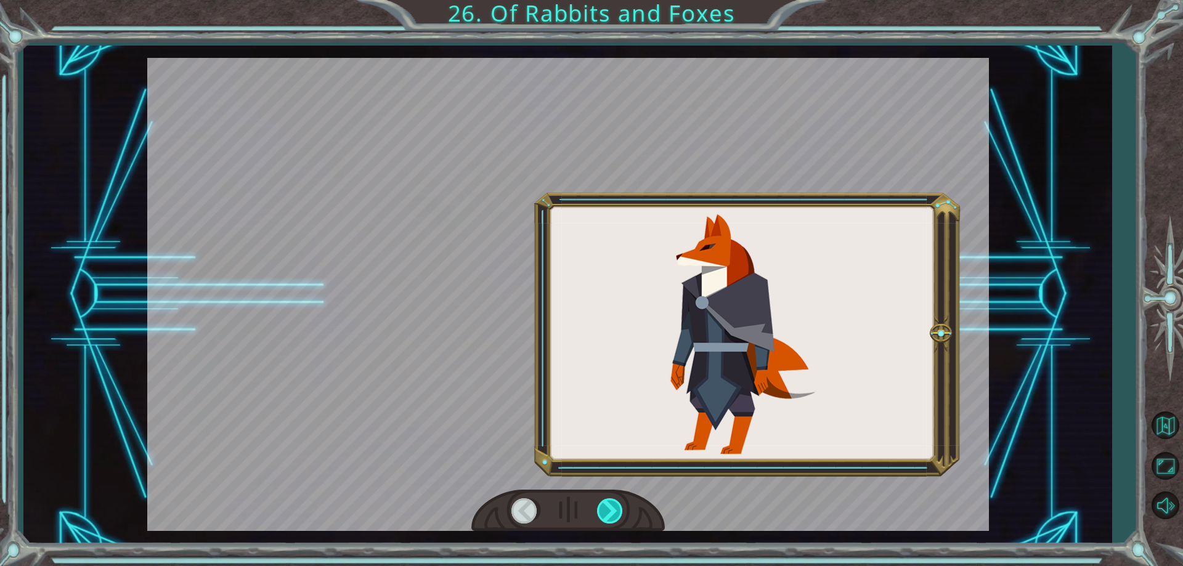
click at [611, 511] on div at bounding box center [611, 510] width 28 height 25
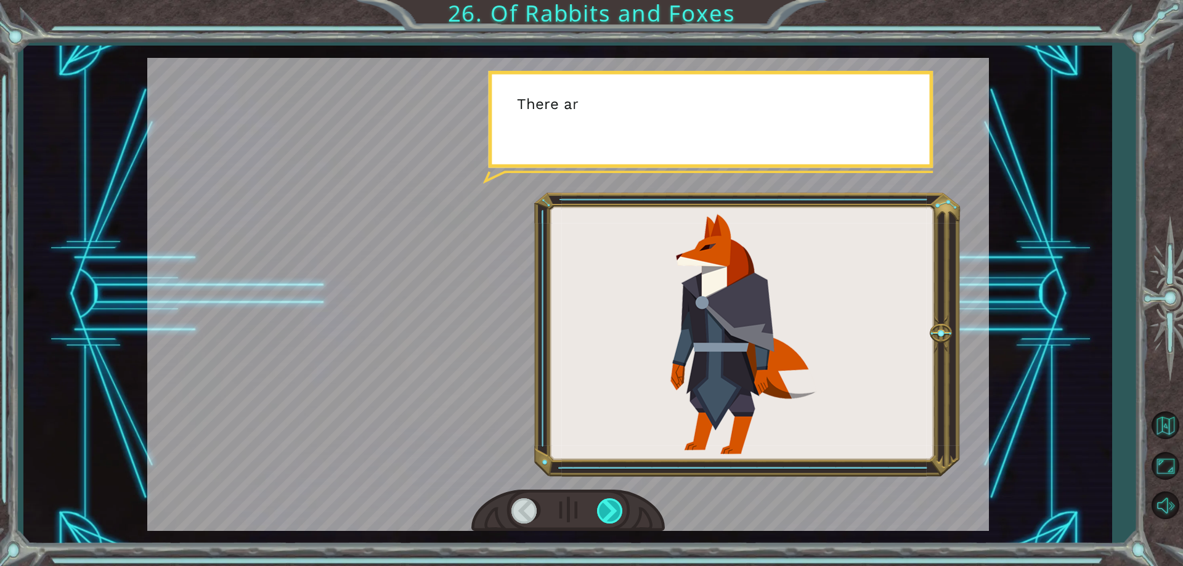
click at [611, 511] on div at bounding box center [611, 510] width 28 height 25
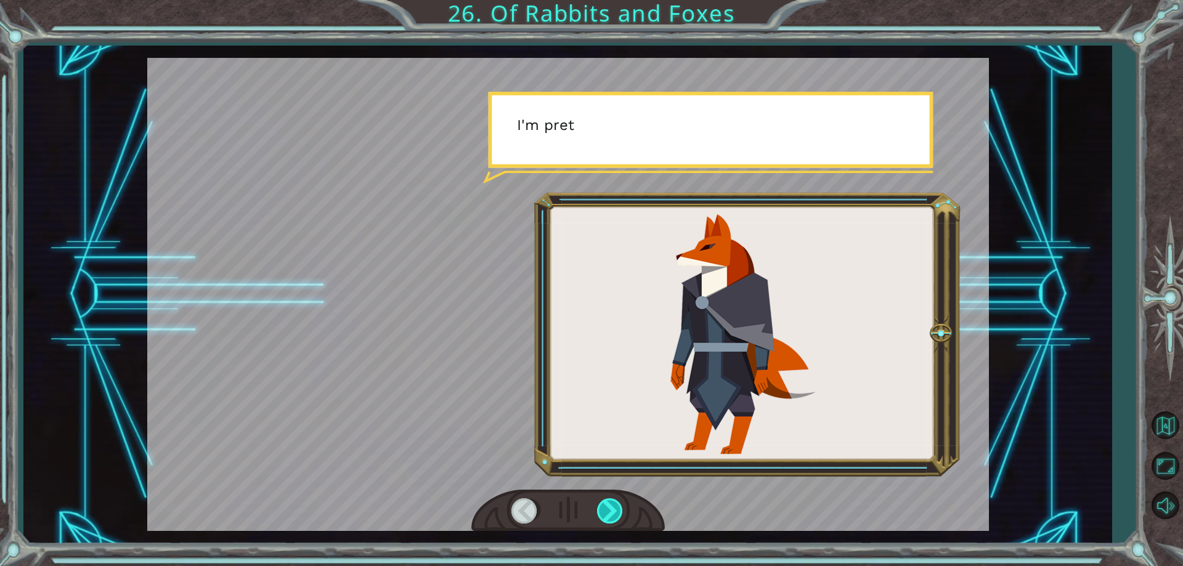
click at [612, 510] on div at bounding box center [611, 510] width 28 height 25
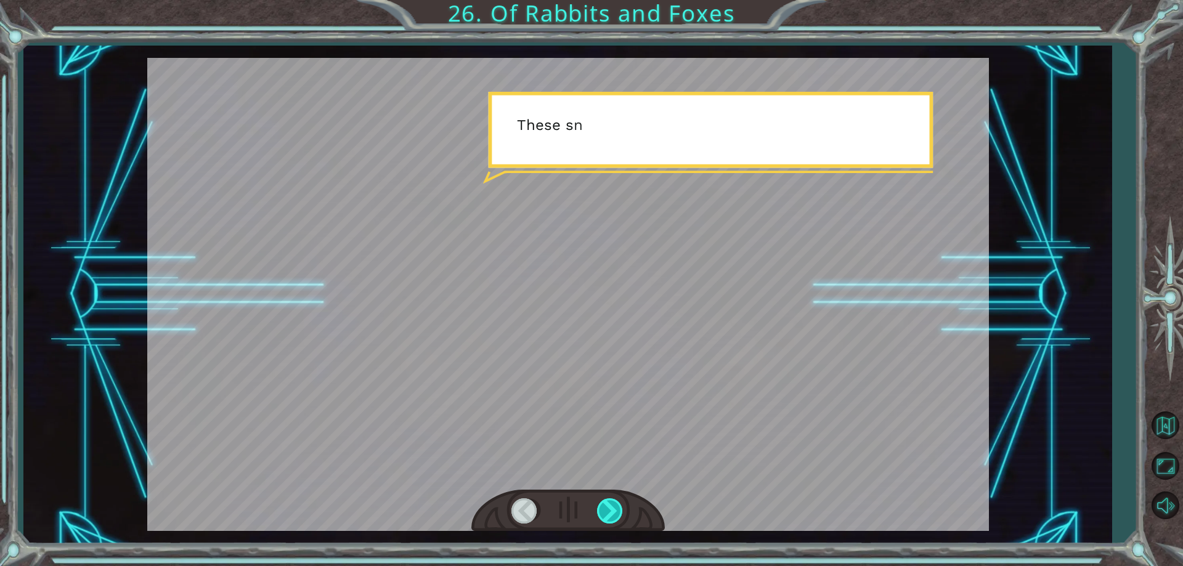
click at [612, 508] on div at bounding box center [611, 510] width 28 height 25
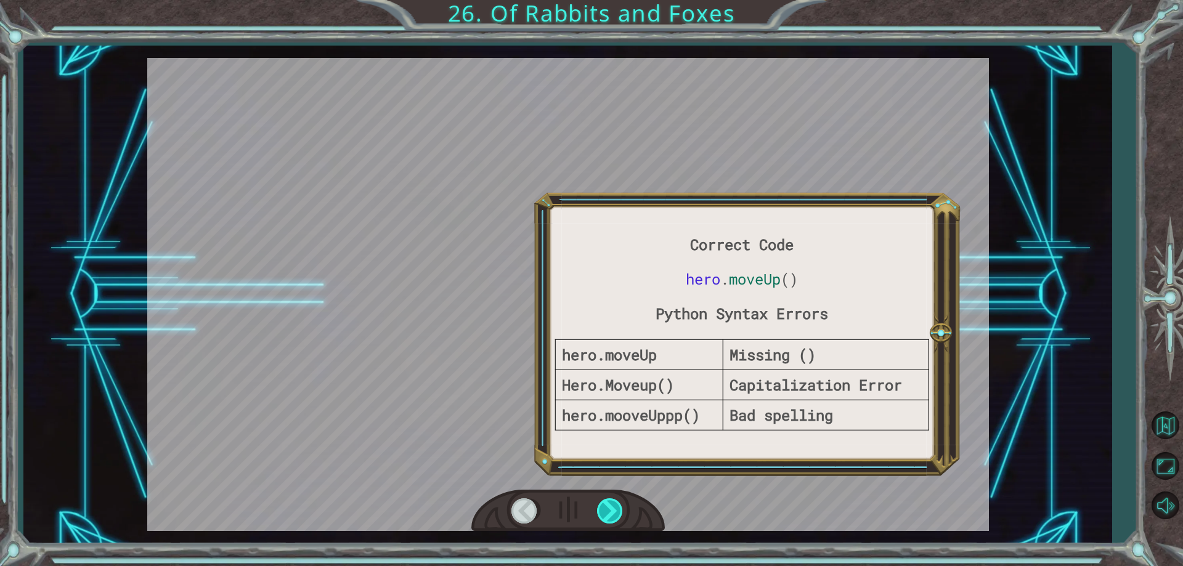
click at [612, 508] on div at bounding box center [611, 510] width 28 height 25
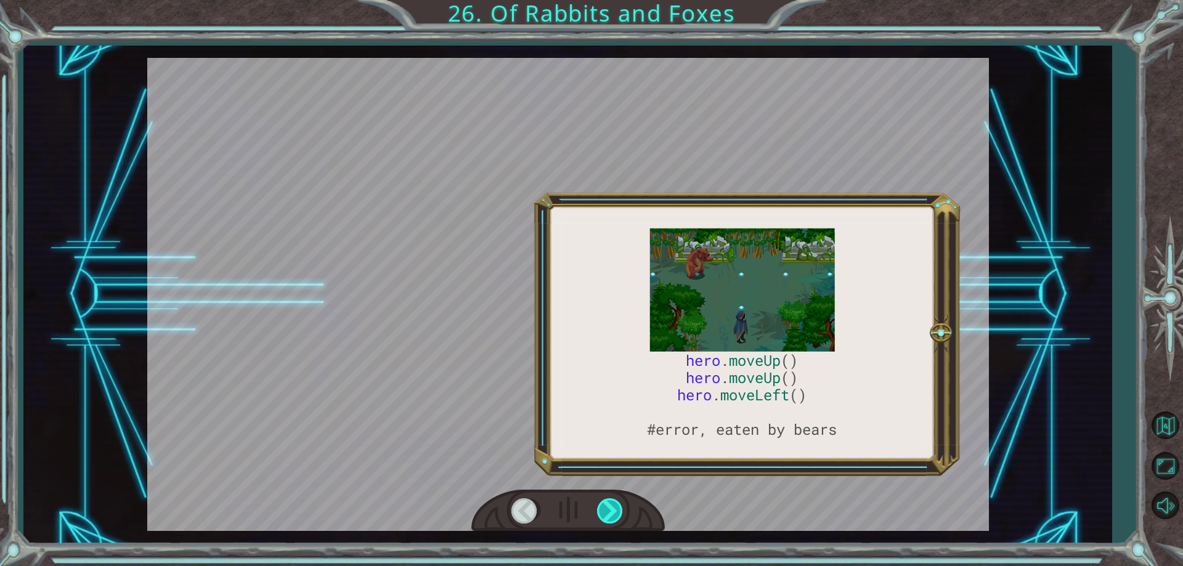
click at [613, 510] on div at bounding box center [611, 510] width 28 height 25
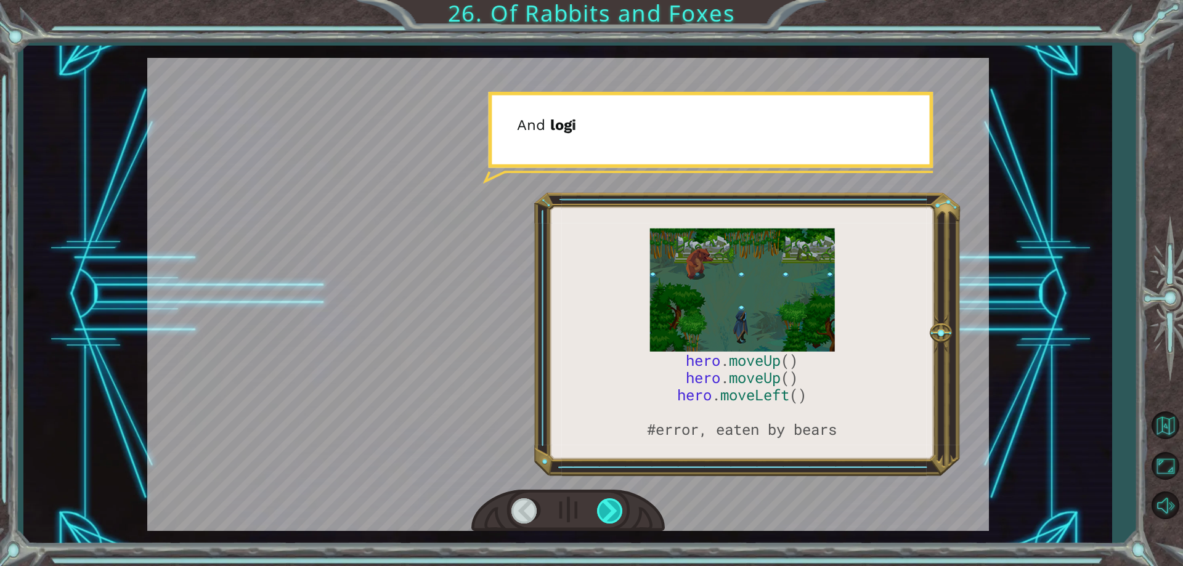
click at [613, 510] on div at bounding box center [611, 510] width 28 height 25
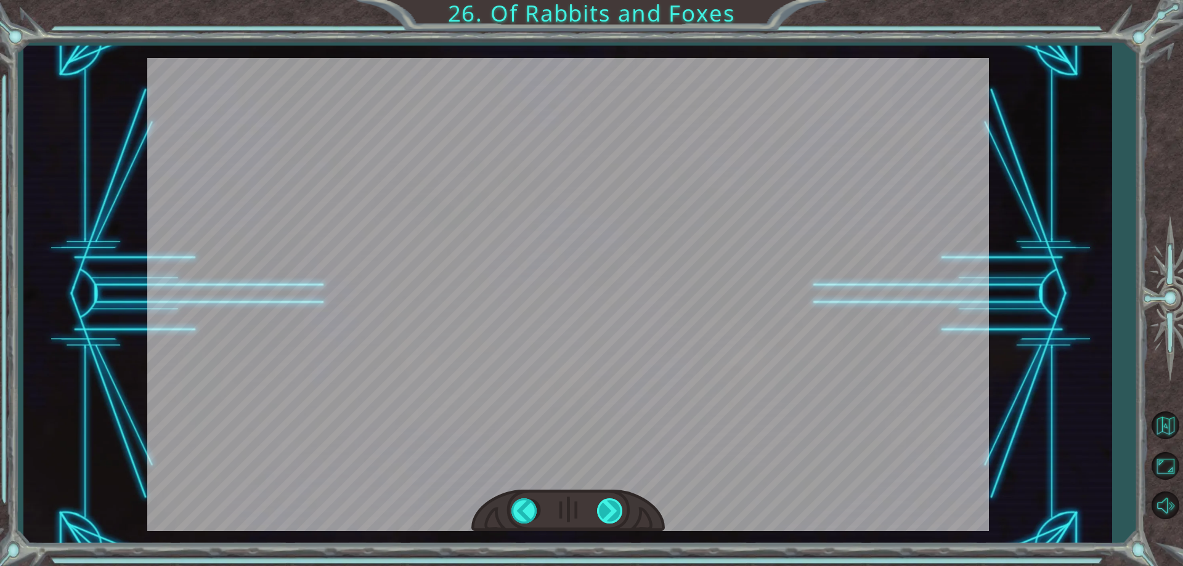
click at [613, 510] on div at bounding box center [611, 510] width 28 height 25
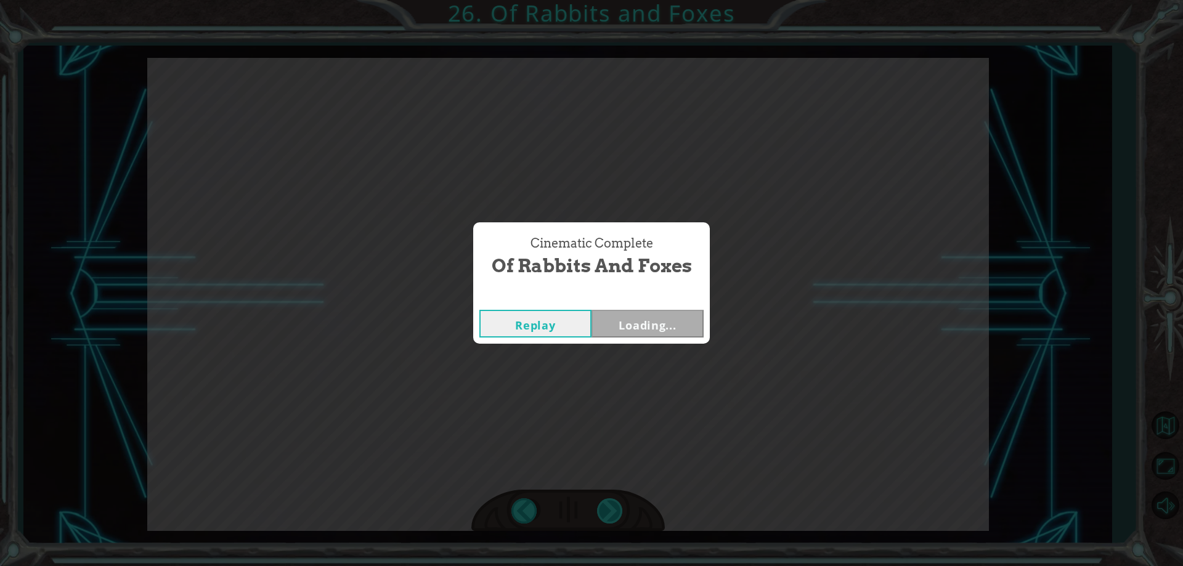
click at [614, 514] on div "Cinematic Complete Of Rabbits and Foxes Replay Loading..." at bounding box center [591, 283] width 1183 height 566
click at [638, 322] on button "Next" at bounding box center [647, 324] width 112 height 28
